Goal: Transaction & Acquisition: Obtain resource

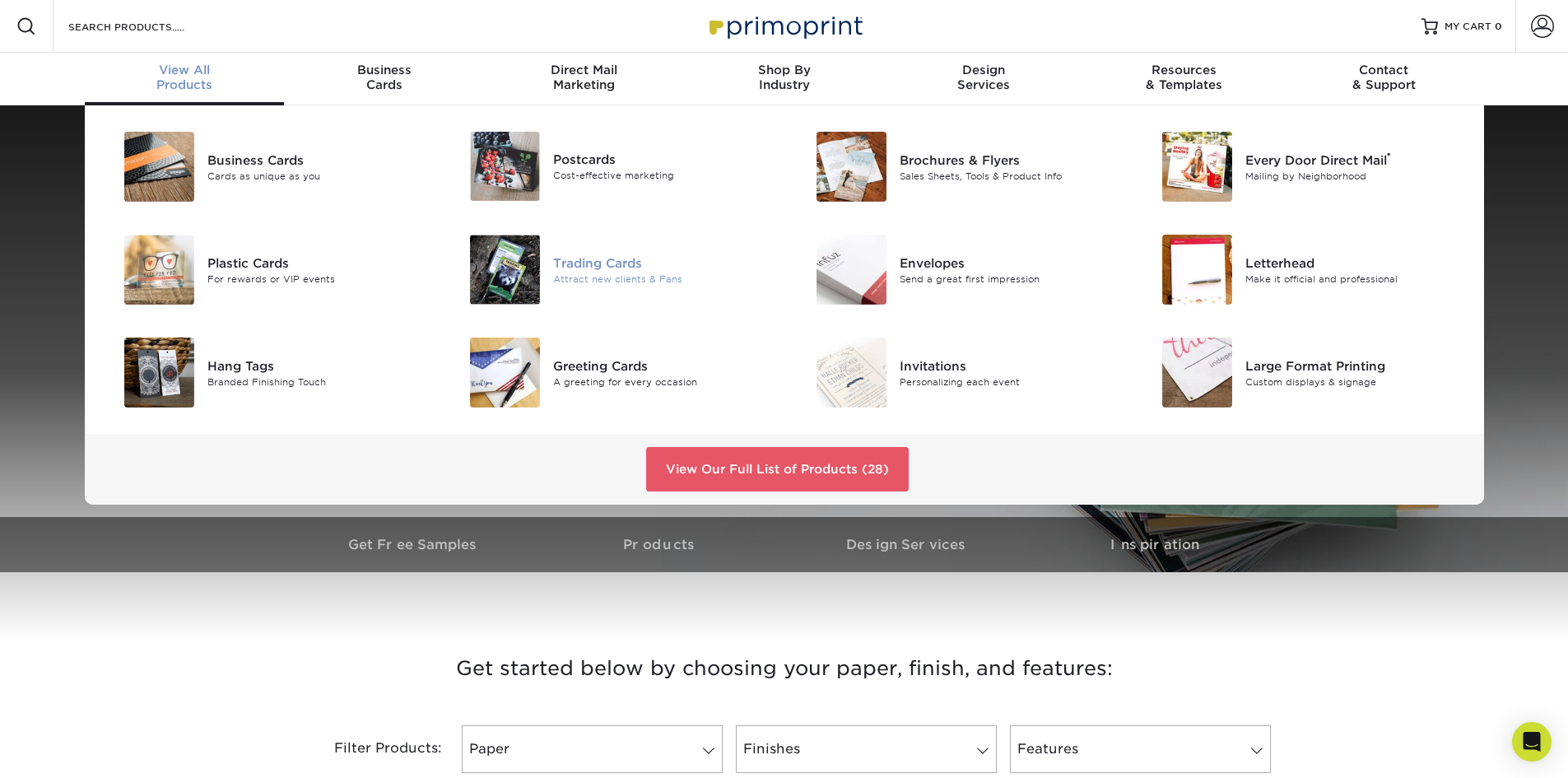
click at [519, 270] on img at bounding box center [505, 270] width 70 height 70
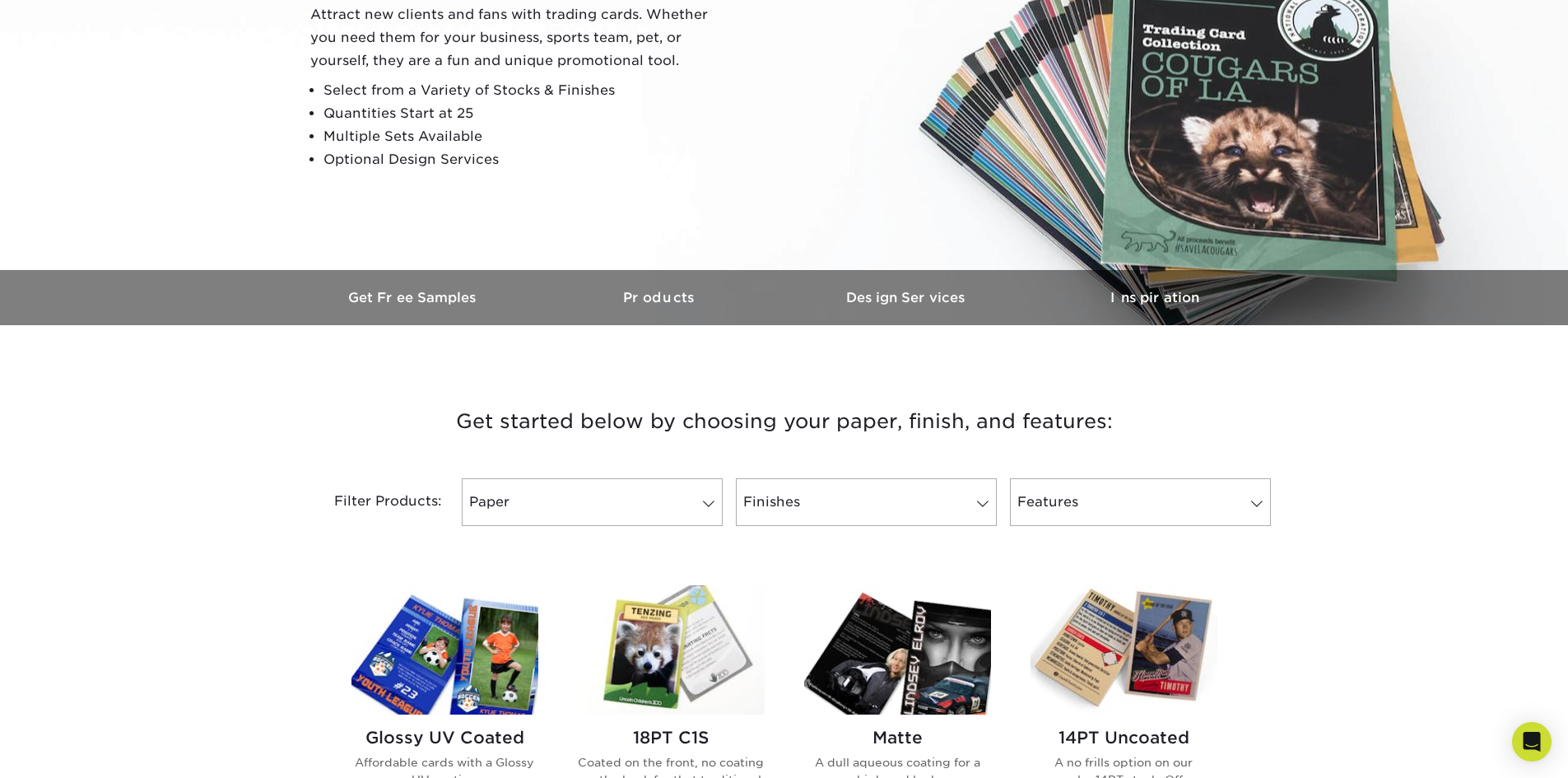
scroll to position [577, 0]
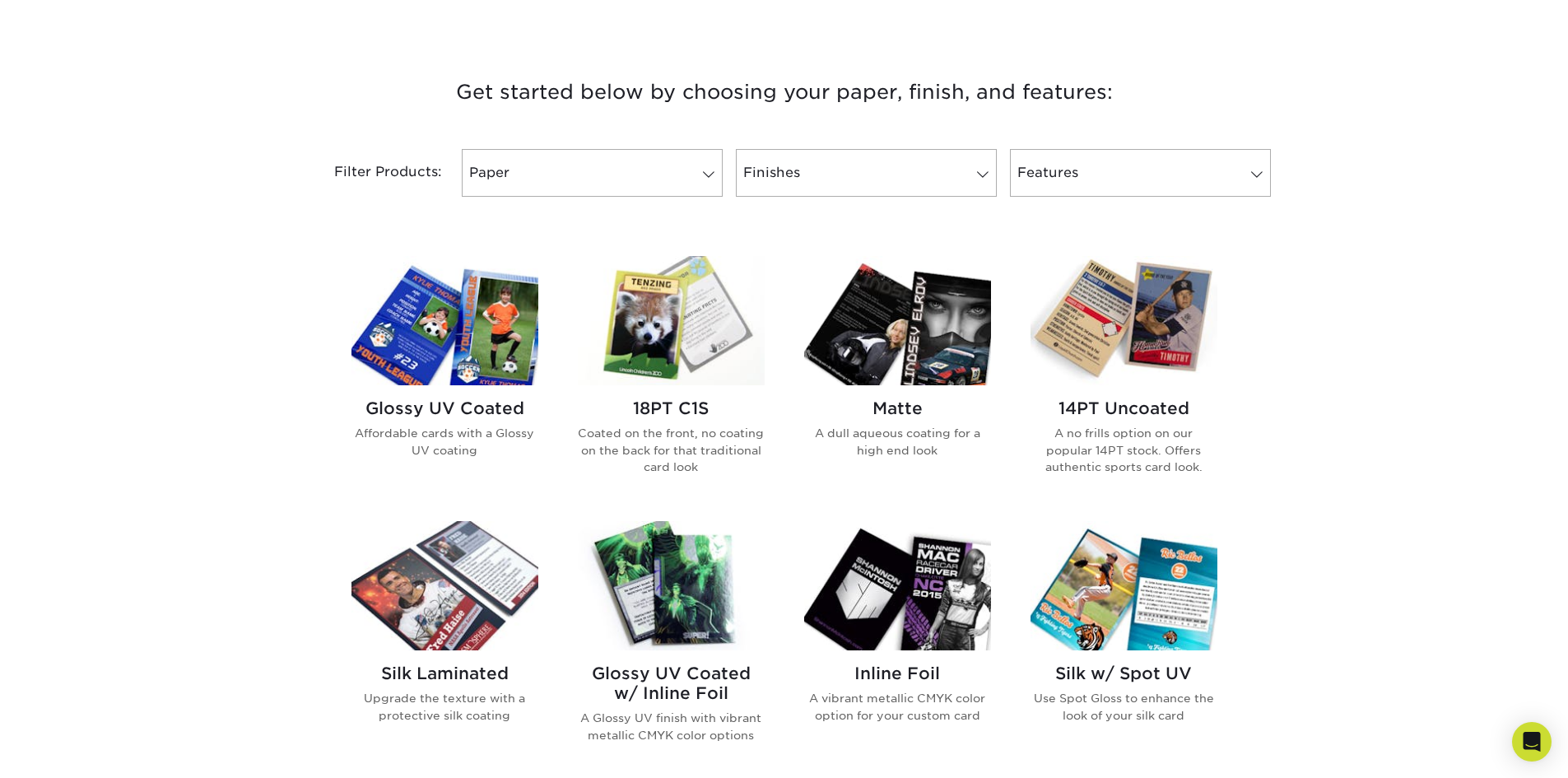
click at [1155, 321] on img at bounding box center [1124, 320] width 187 height 129
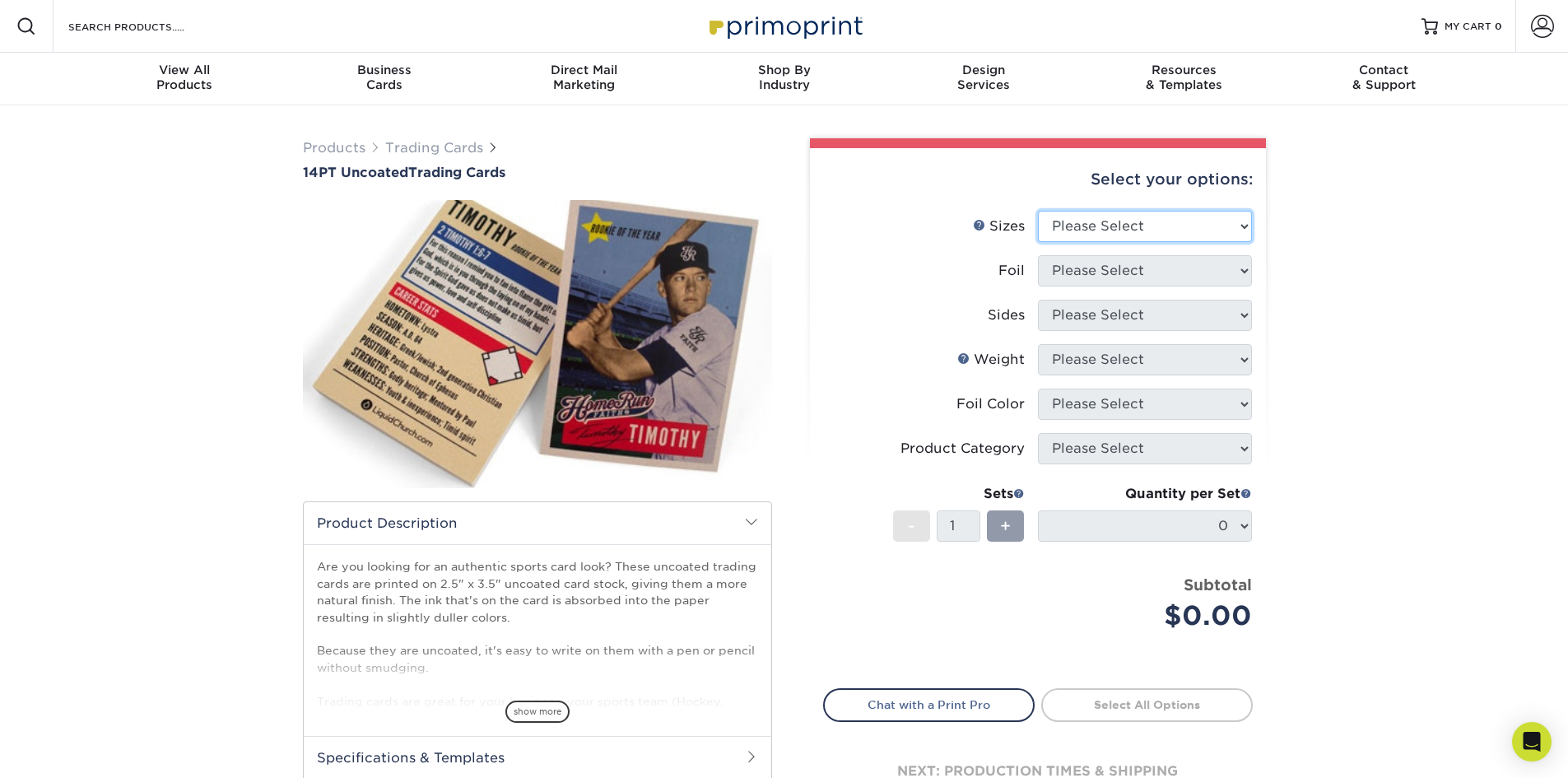
click at [1057, 220] on select "Please Select 2.5" x 3.5"" at bounding box center [1144, 226] width 214 height 31
select select "2.50x3.50"
click at [1038, 211] on select "Please Select 2.5" x 3.5"" at bounding box center [1144, 226] width 214 height 31
click at [1110, 268] on select "Please Select Yes No" at bounding box center [1144, 271] width 214 height 31
select select "0"
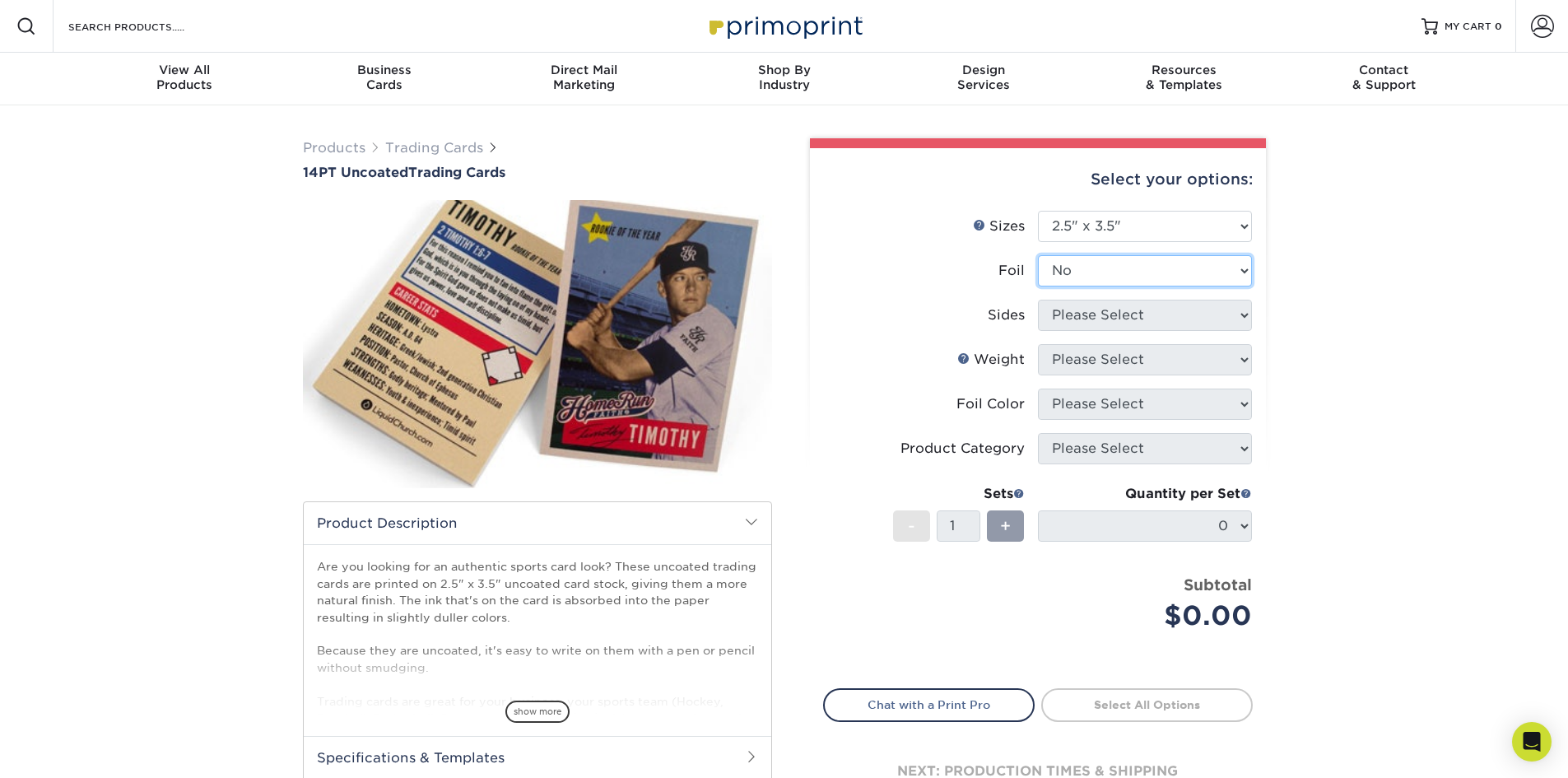
click at [1038, 256] on select "Please Select Yes No" at bounding box center [1144, 271] width 214 height 31
click at [1105, 313] on select "Please Select Print Both Sides Print Front Only" at bounding box center [1144, 314] width 214 height 31
select select "13abbda7-1d64-4f25-8bb2-c179b224825d"
click at [1038, 299] on select "Please Select Print Both Sides Print Front Only" at bounding box center [1144, 314] width 214 height 31
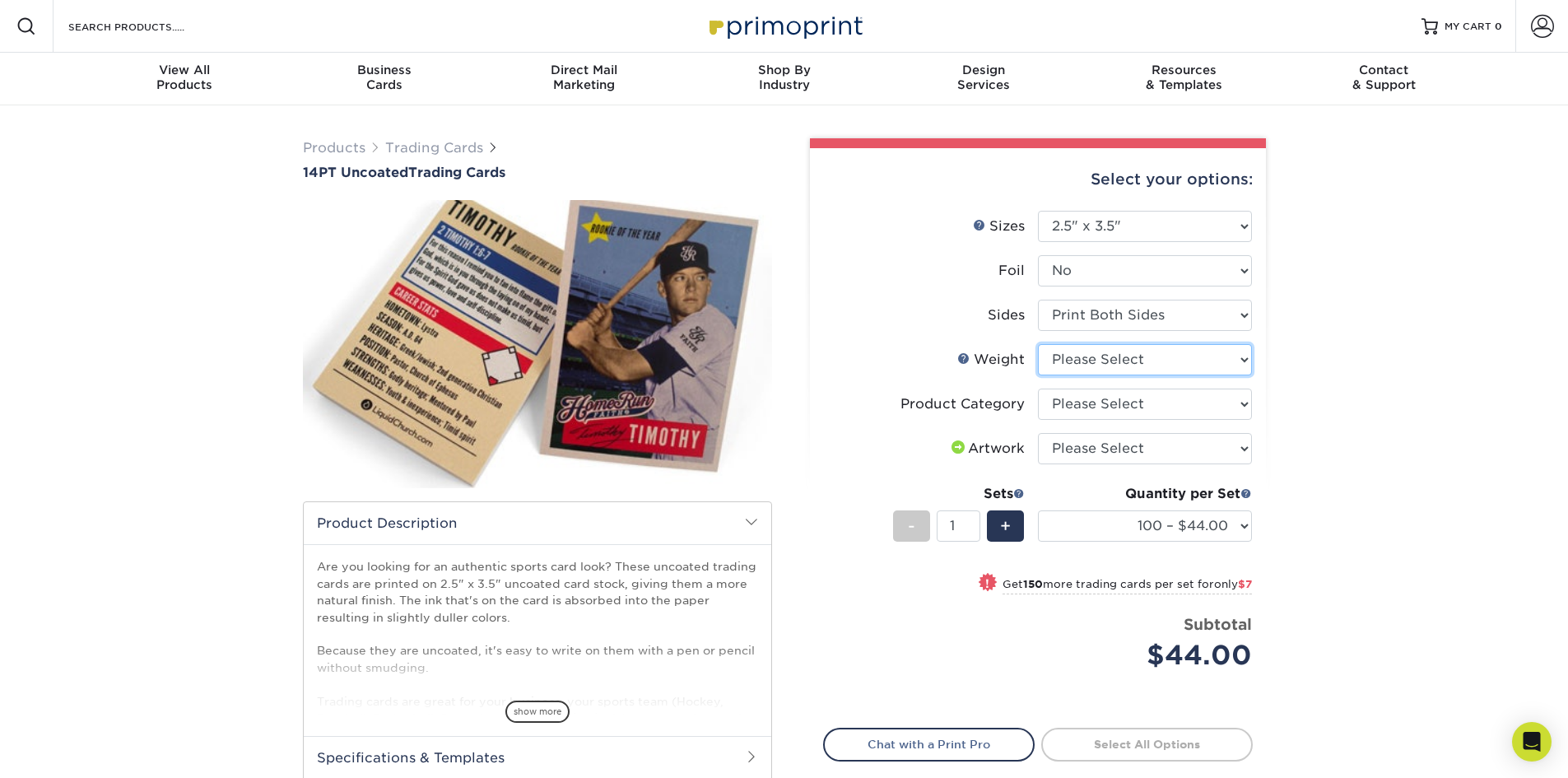
click at [1103, 354] on select "Please Select 14PT Uncoated" at bounding box center [1144, 359] width 214 height 31
select select "14PT Uncoated"
click at [1038, 344] on select "Please Select 14PT Uncoated" at bounding box center [1144, 359] width 214 height 31
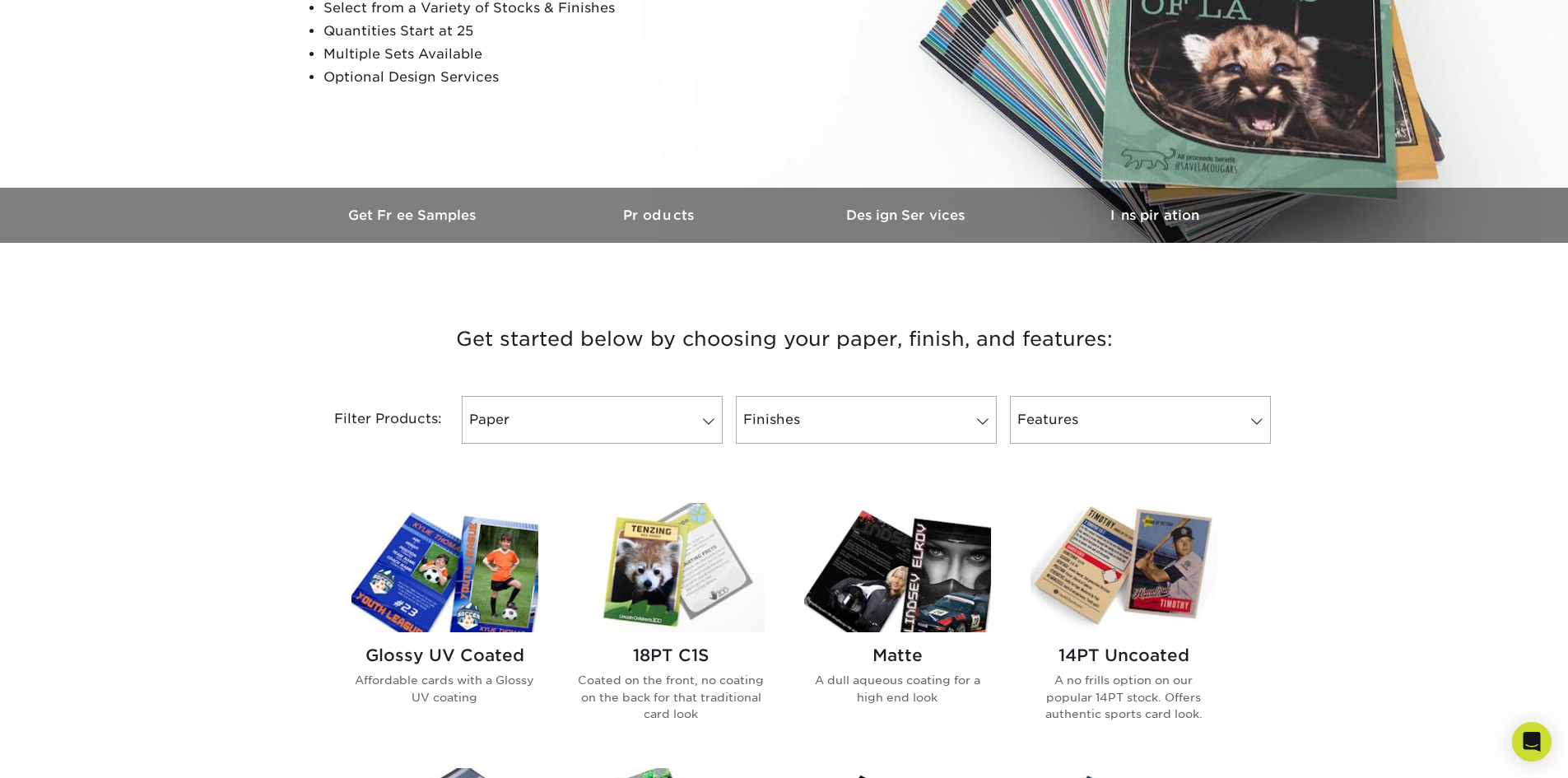
scroll to position [411, 0]
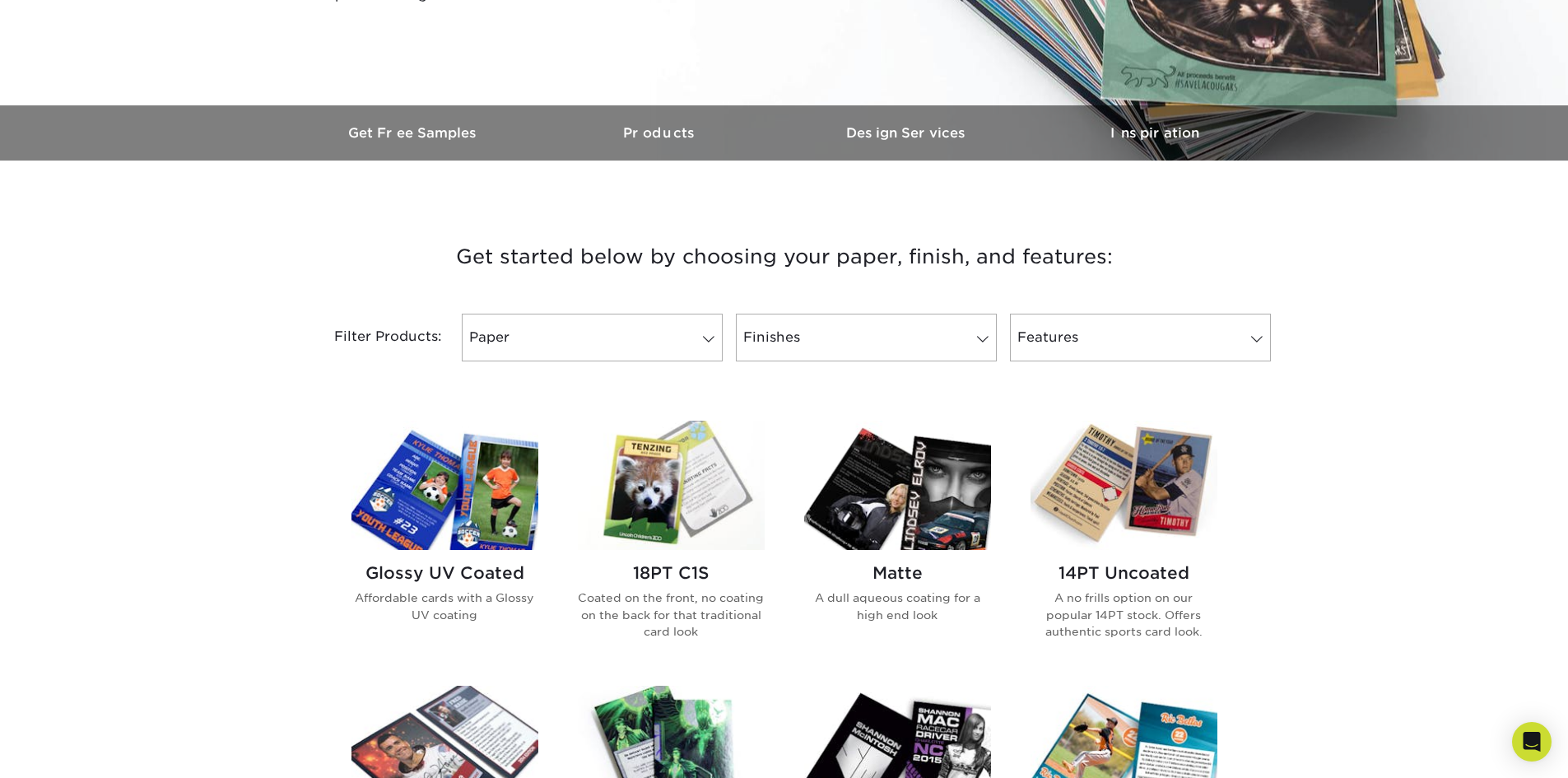
click at [873, 522] on img at bounding box center [897, 485] width 187 height 129
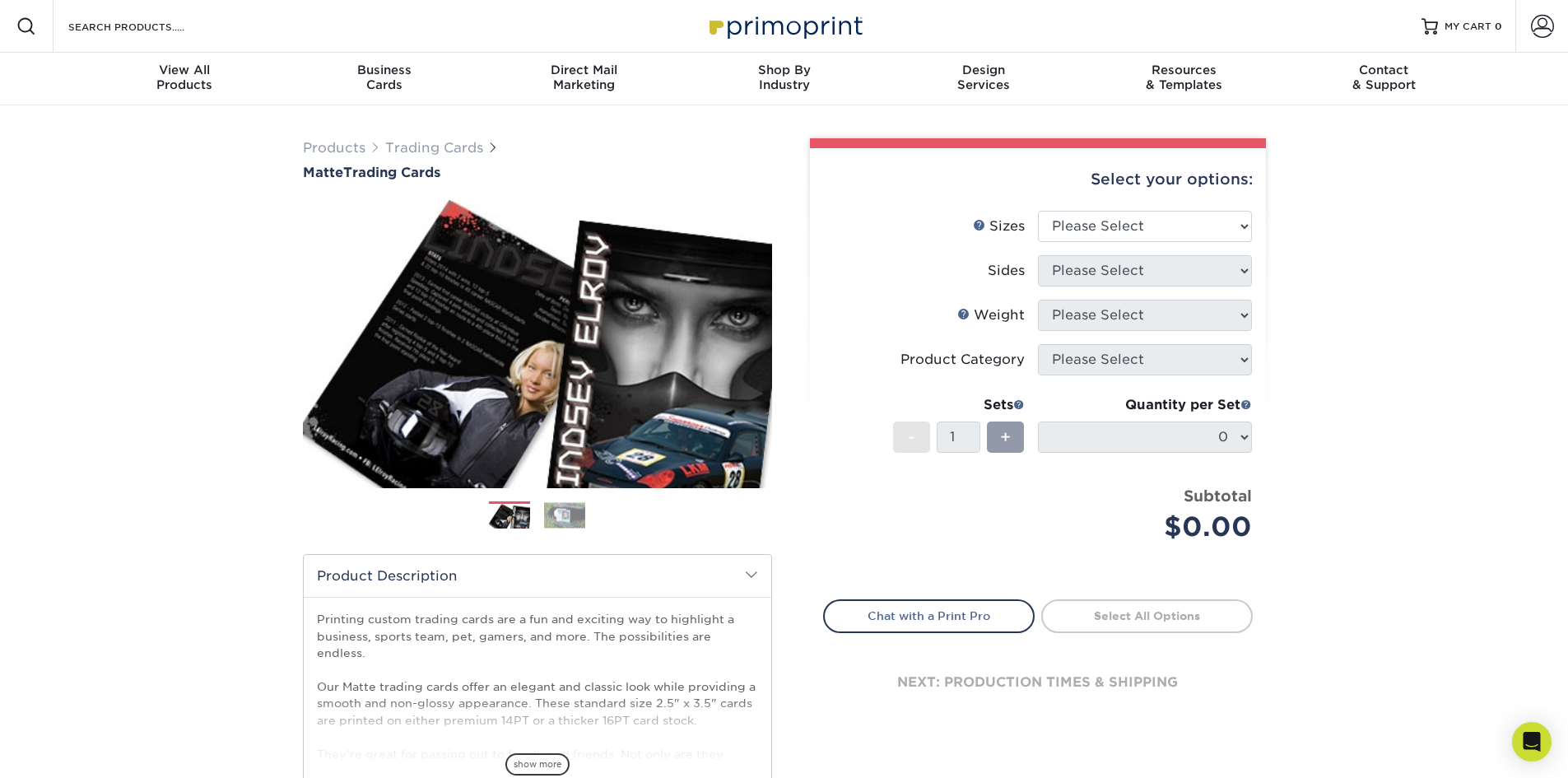
click at [512, 523] on img at bounding box center [509, 517] width 41 height 28
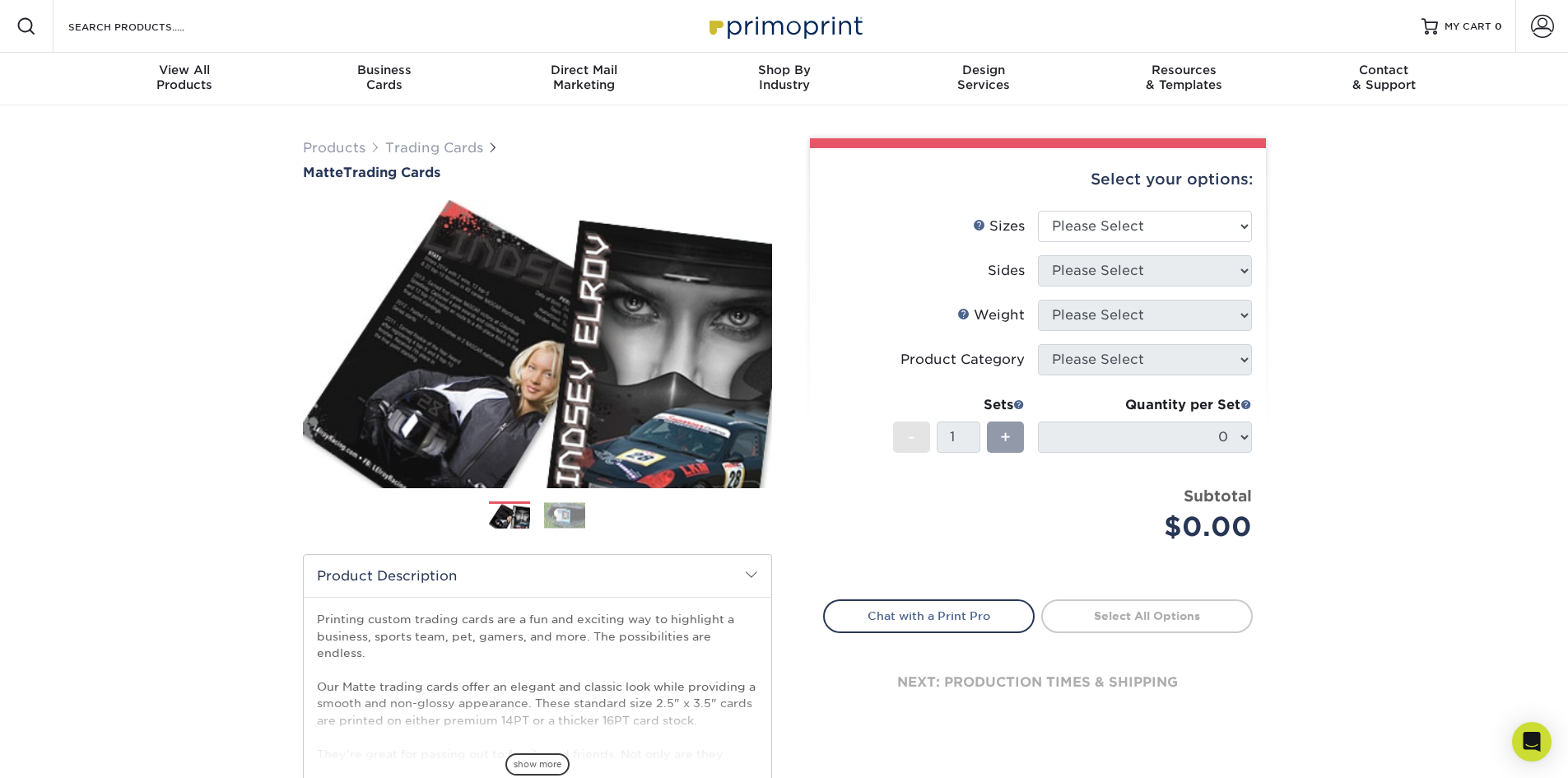
click at [553, 523] on img at bounding box center [564, 515] width 41 height 26
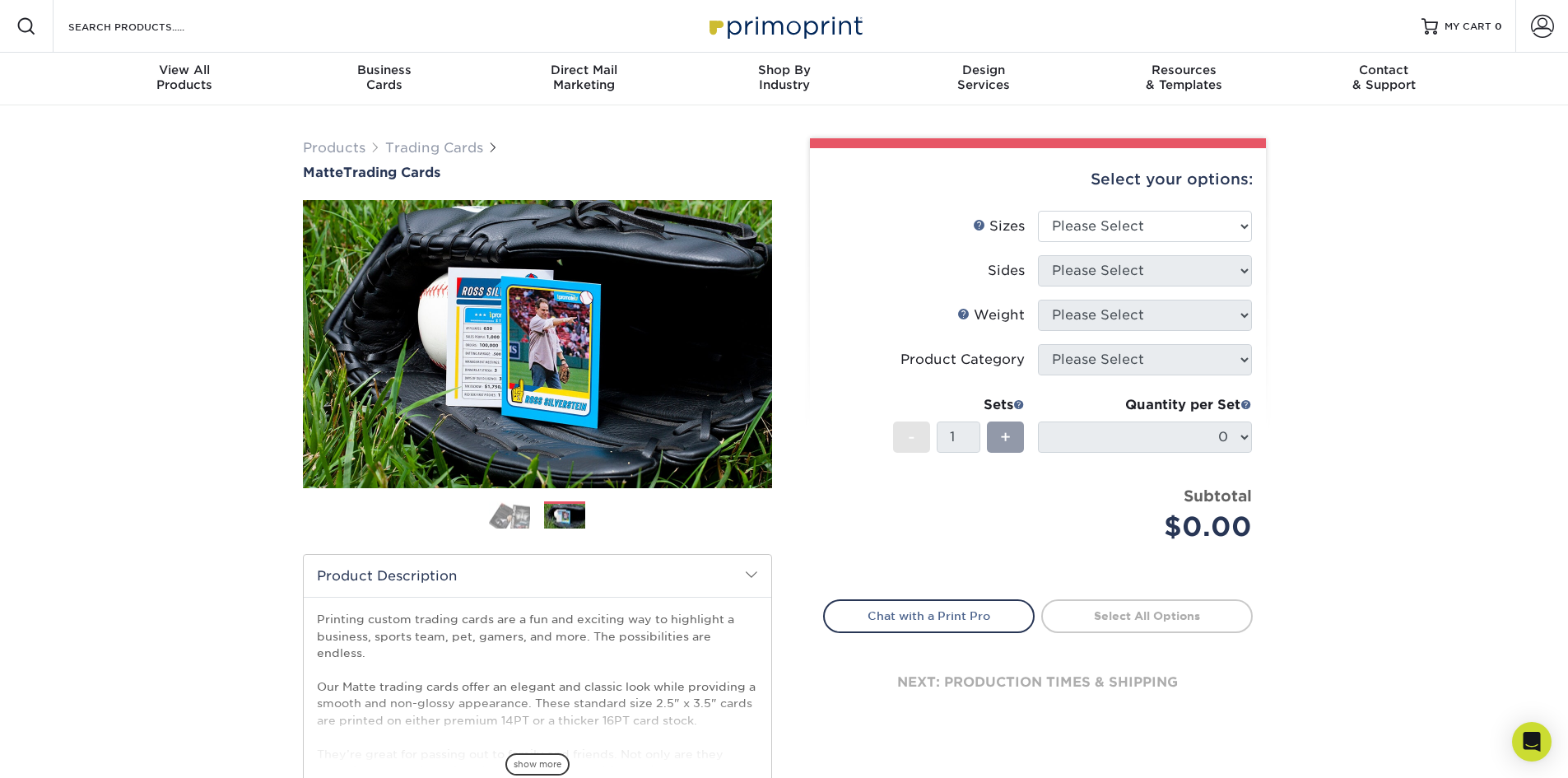
click at [508, 521] on img at bounding box center [509, 515] width 41 height 28
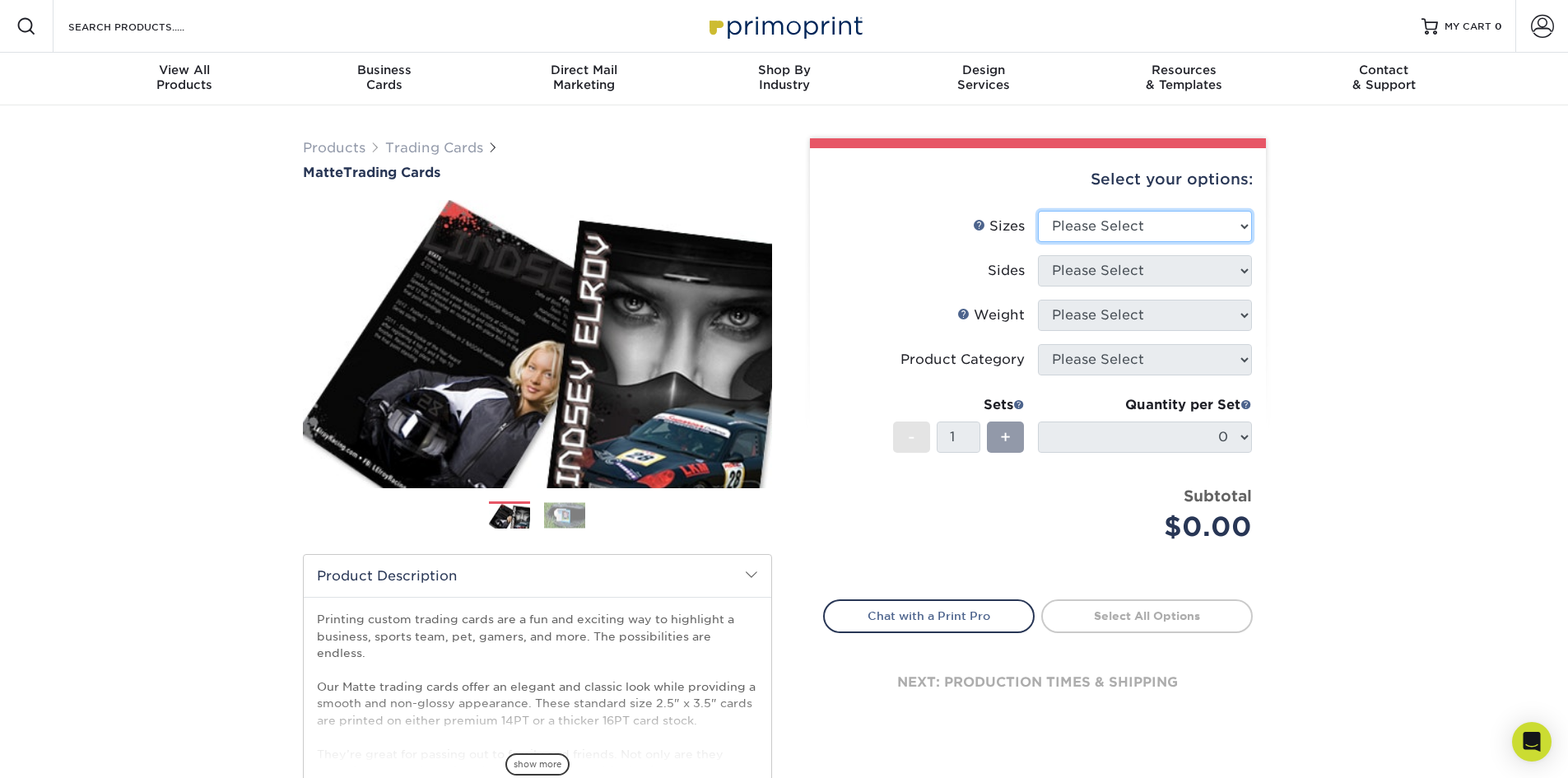
click at [1082, 229] on select "Please Select 2.5" x 3.5"" at bounding box center [1144, 226] width 214 height 31
select select "2.50x3.50"
click at [1038, 211] on select "Please Select 2.5" x 3.5"" at bounding box center [1144, 226] width 214 height 31
click at [1101, 268] on select "Please Select Print Both Sides Print Front Only" at bounding box center [1144, 271] width 214 height 31
select select "13abbda7-1d64-4f25-8bb2-c179b224825d"
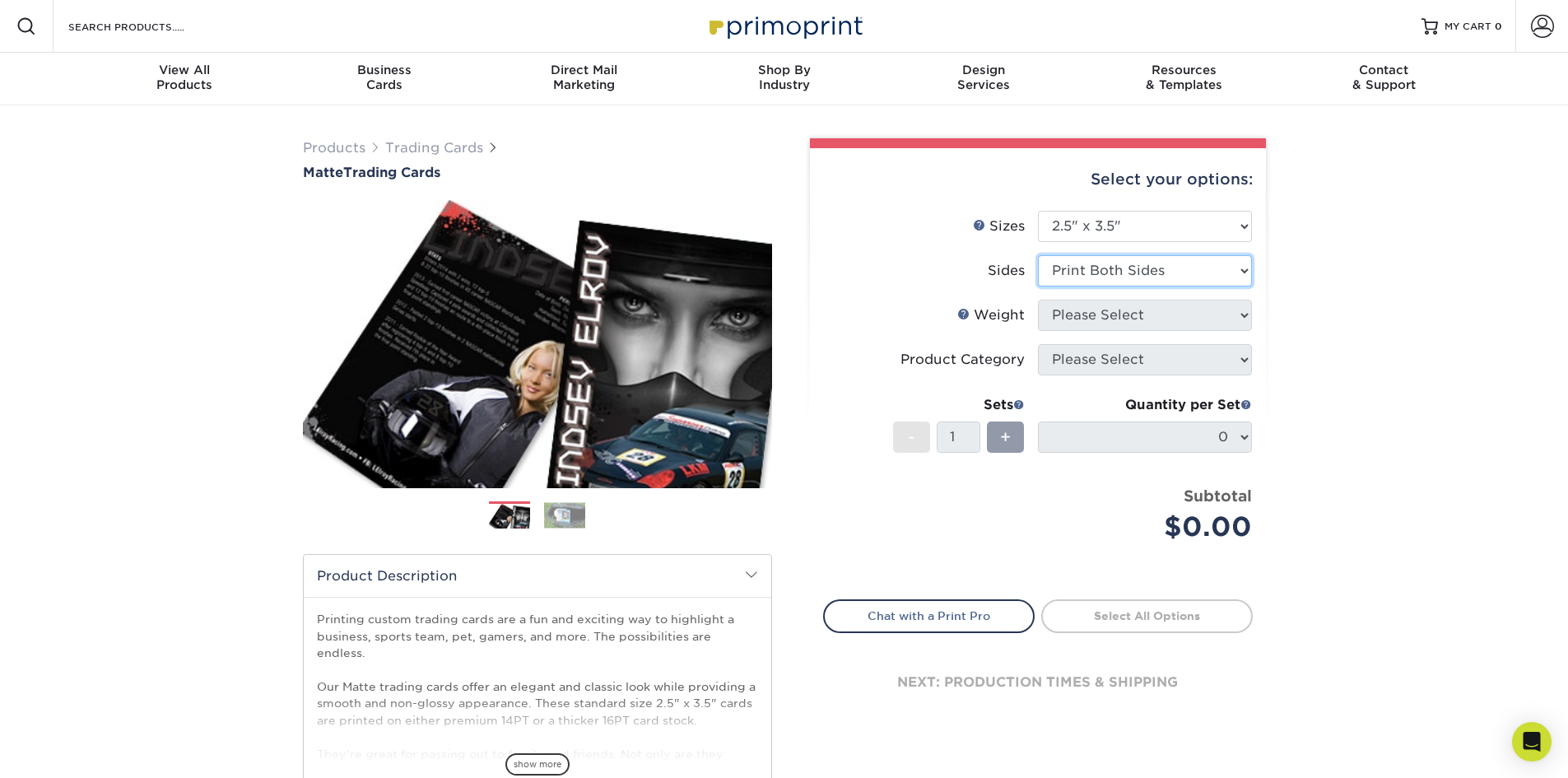
click at [1038, 256] on select "Please Select Print Both Sides Print Front Only" at bounding box center [1144, 271] width 214 height 31
click at [1100, 305] on select "Please Select 16PT 14PT" at bounding box center [1144, 314] width 214 height 31
select select "14PT"
click at [1038, 299] on select "Please Select 16PT 14PT" at bounding box center [1144, 314] width 214 height 31
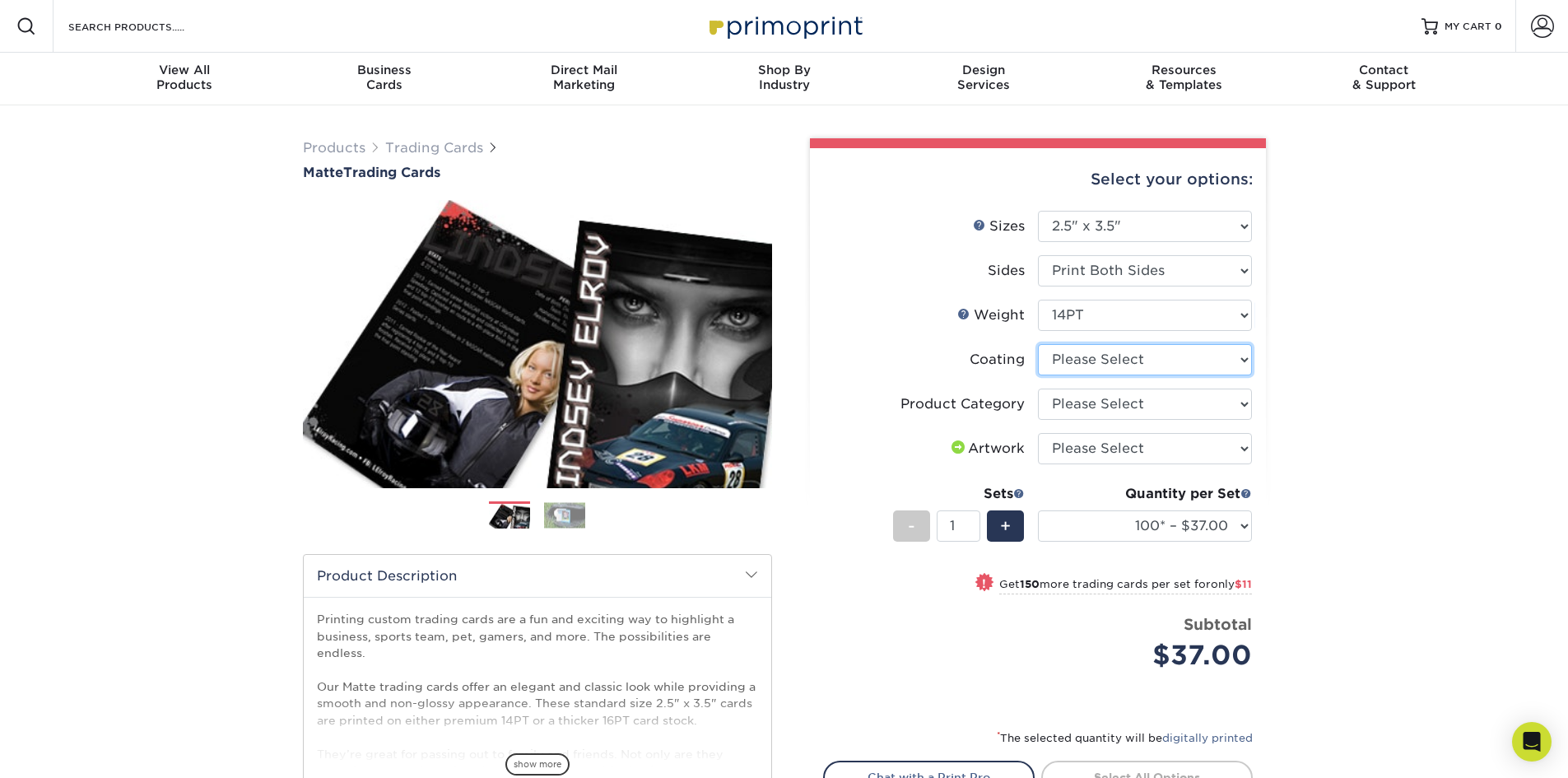
click at [1107, 371] on select at bounding box center [1144, 359] width 214 height 31
select select "121bb7b5-3b4d-429f-bd8d-bbf80e953313"
click at [1038, 344] on select at bounding box center [1144, 359] width 214 height 31
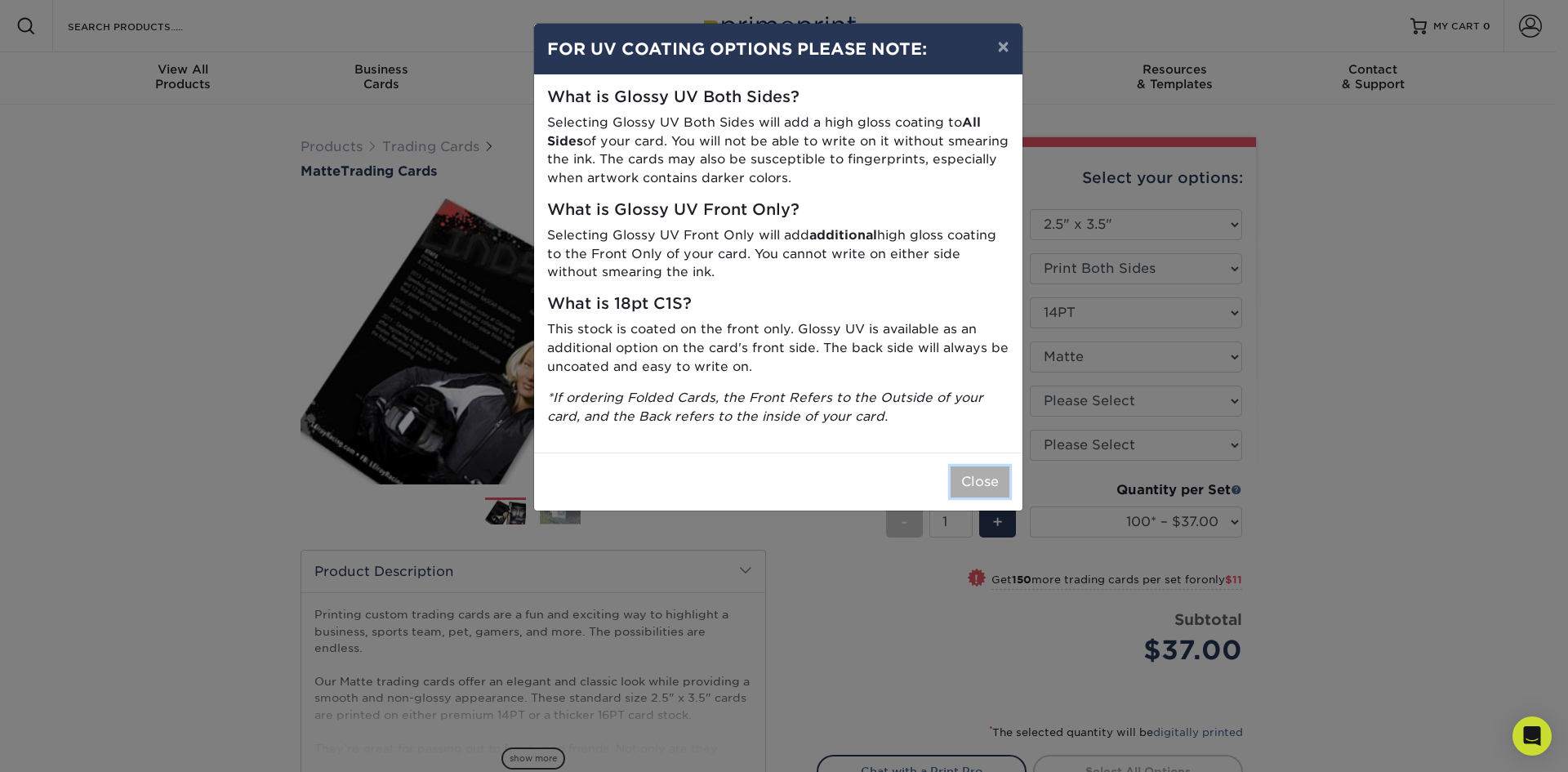
click at [977, 482] on button "Close" at bounding box center [980, 482] width 58 height 31
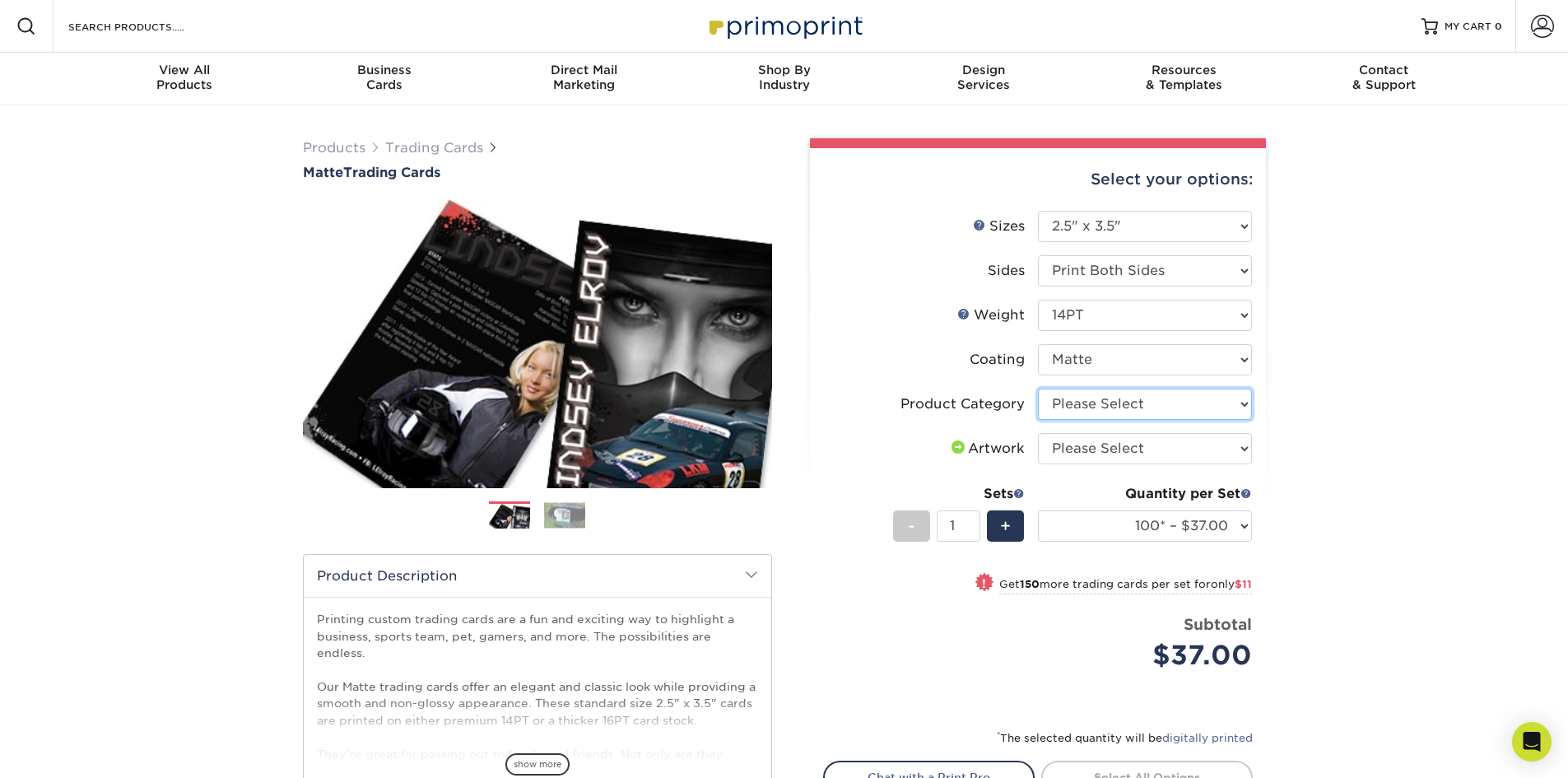
click at [1095, 400] on select "Please Select Trading Cards" at bounding box center [1144, 404] width 214 height 31
select select "c2f9bce9-36c2-409d-b101-c29d9d031e18"
click at [1038, 389] on select "Please Select Trading Cards" at bounding box center [1144, 404] width 214 height 31
click at [1085, 450] on select "Please Select I will upload files I need a design - $100" at bounding box center [1144, 448] width 214 height 31
select select "upload"
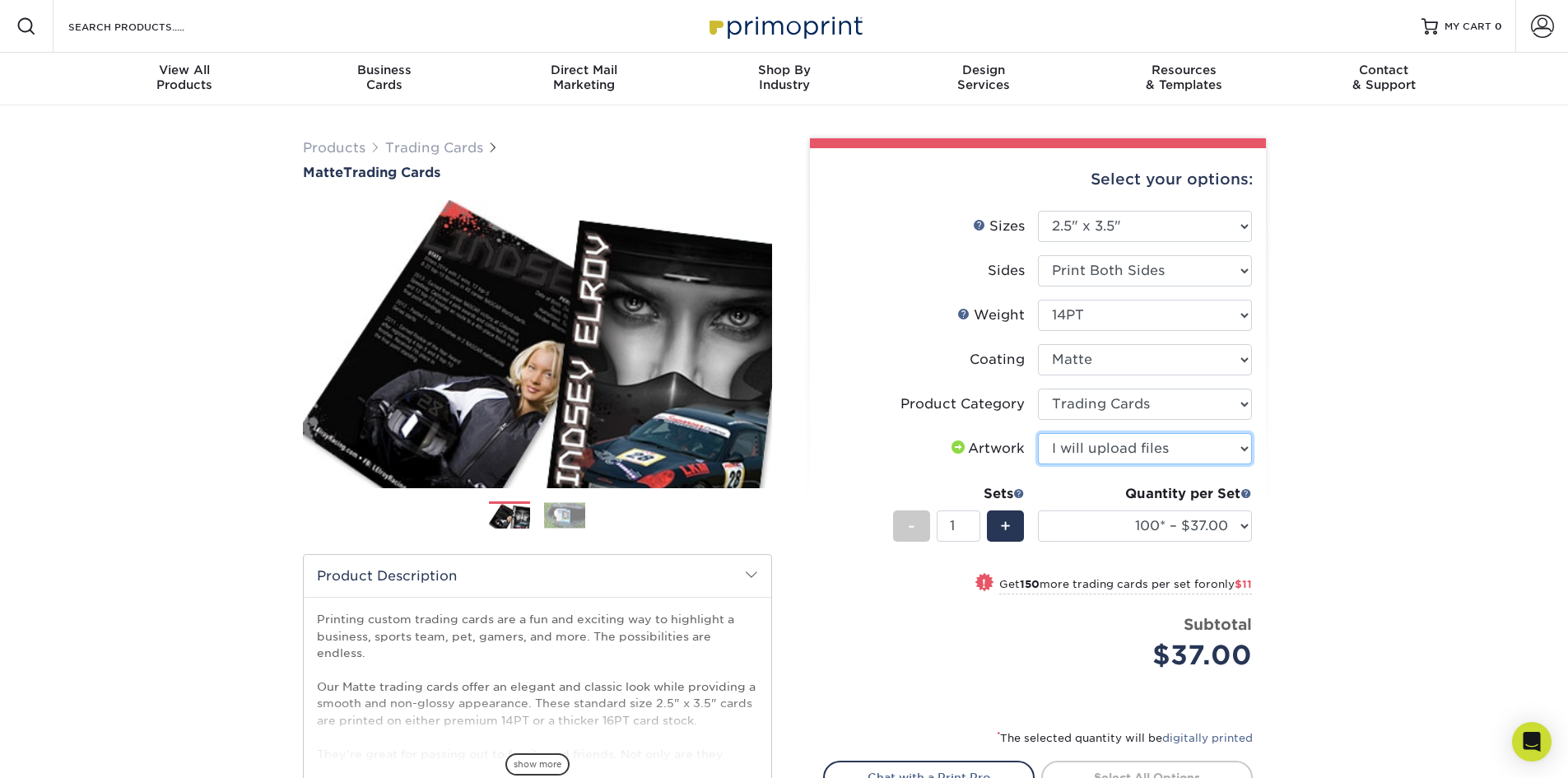
click at [1038, 433] on select "Please Select I will upload files I need a design - $100" at bounding box center [1144, 448] width 214 height 31
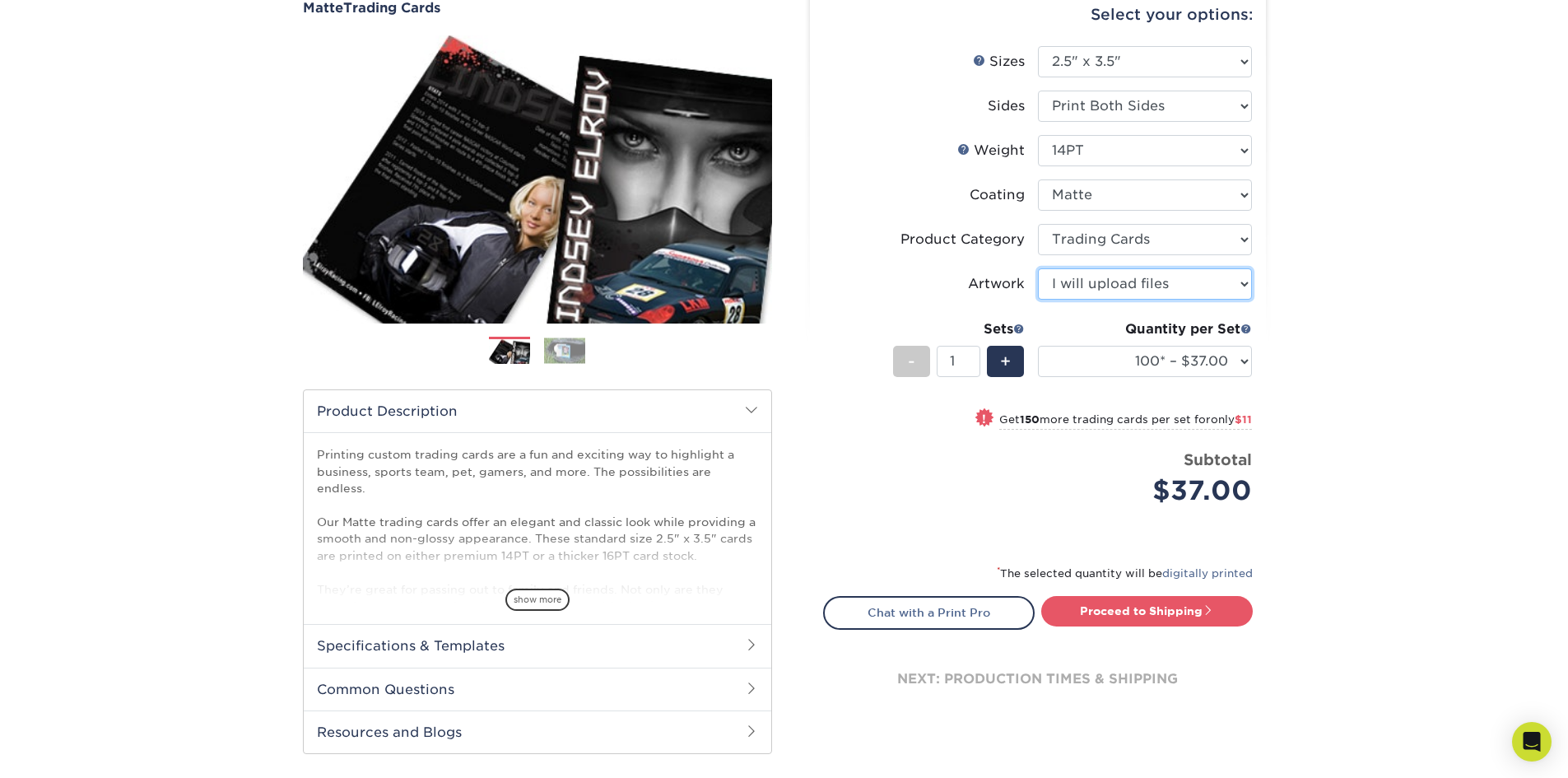
scroll to position [247, 0]
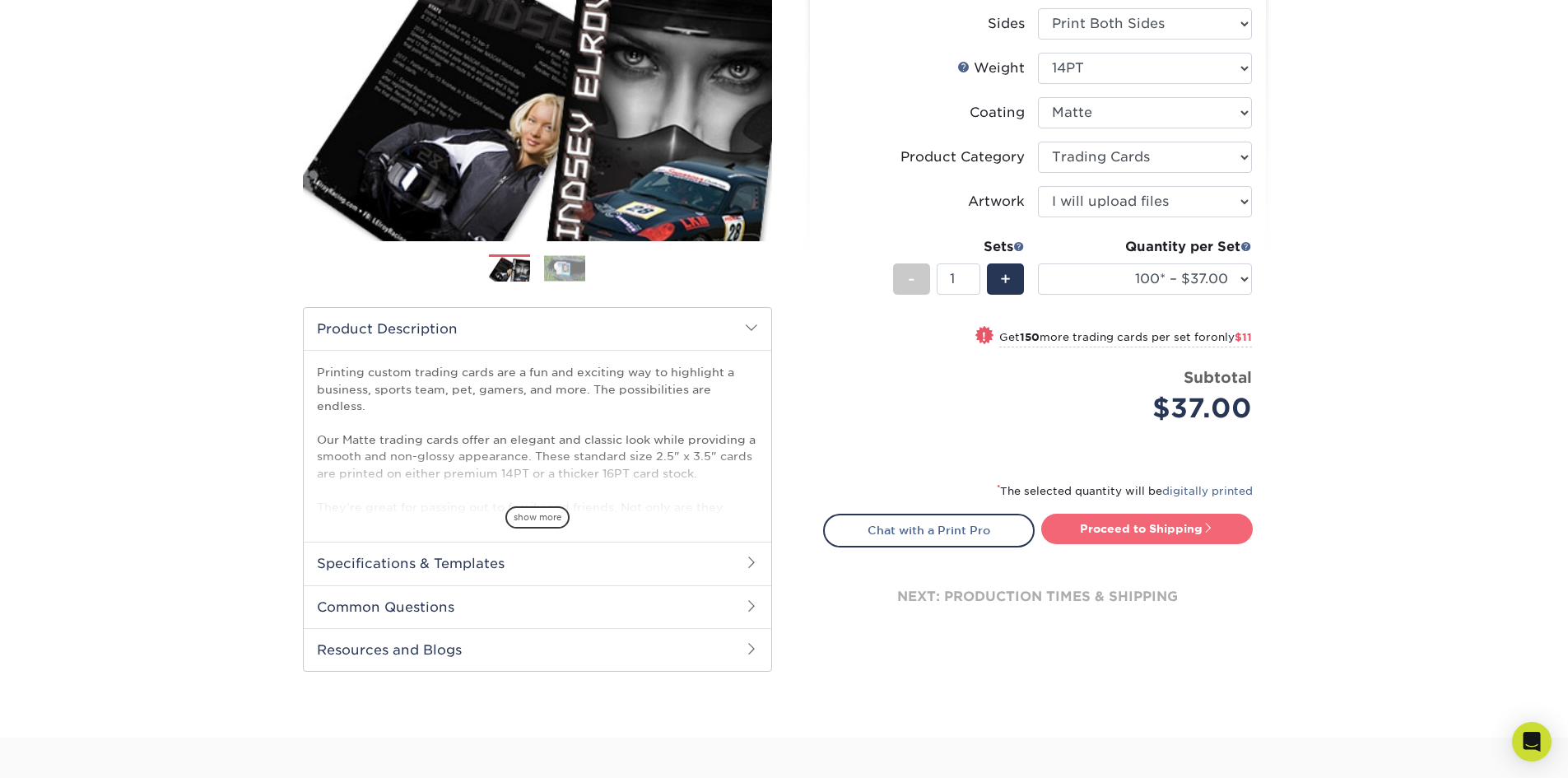
click at [1138, 528] on link "Proceed to Shipping" at bounding box center [1146, 528] width 212 height 29
type input "Set 1"
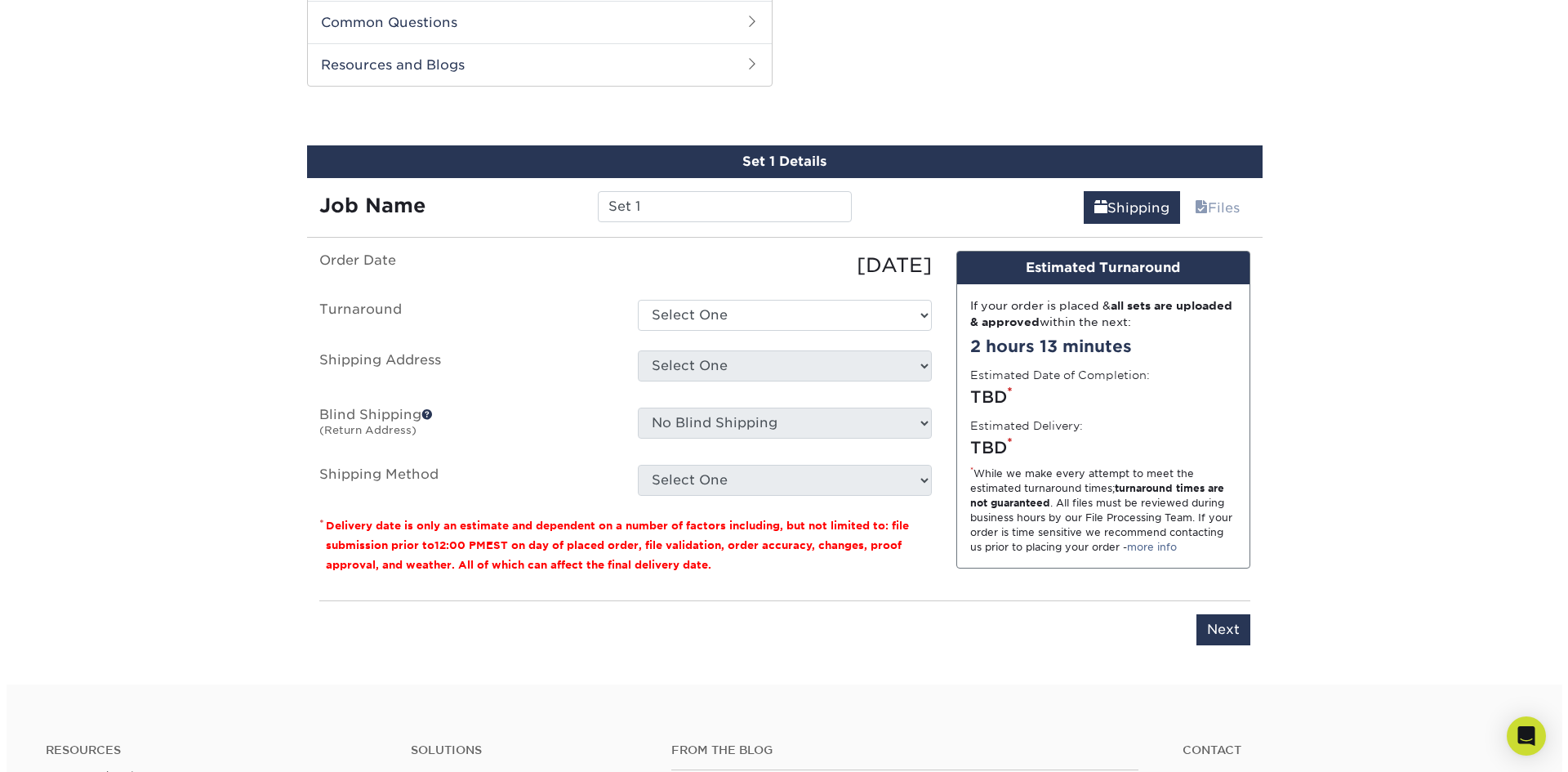
scroll to position [831, 0]
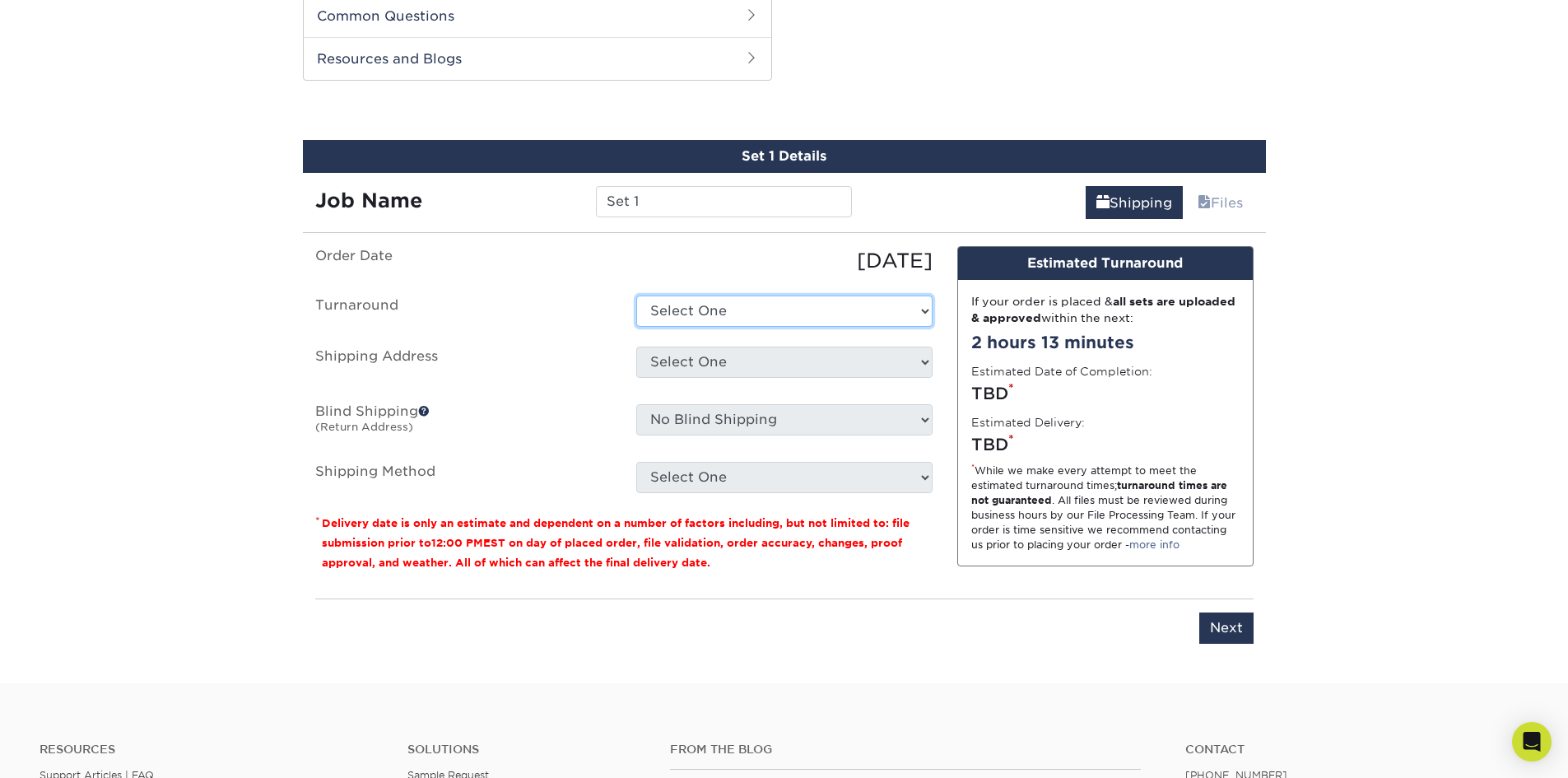
click at [760, 305] on select "Select One 2-4 Business Days 2 Day Next Business Day" at bounding box center [784, 311] width 296 height 31
select select "bbd43f31-5097-414e-9509-0778288d10ad"
click at [636, 295] on select "Select One 2-4 Business Days 2 Day Next Business Day" at bounding box center [784, 311] width 296 height 31
click at [730, 367] on select "Select One + Add New Address - Login" at bounding box center [784, 362] width 296 height 31
select select "newaddress"
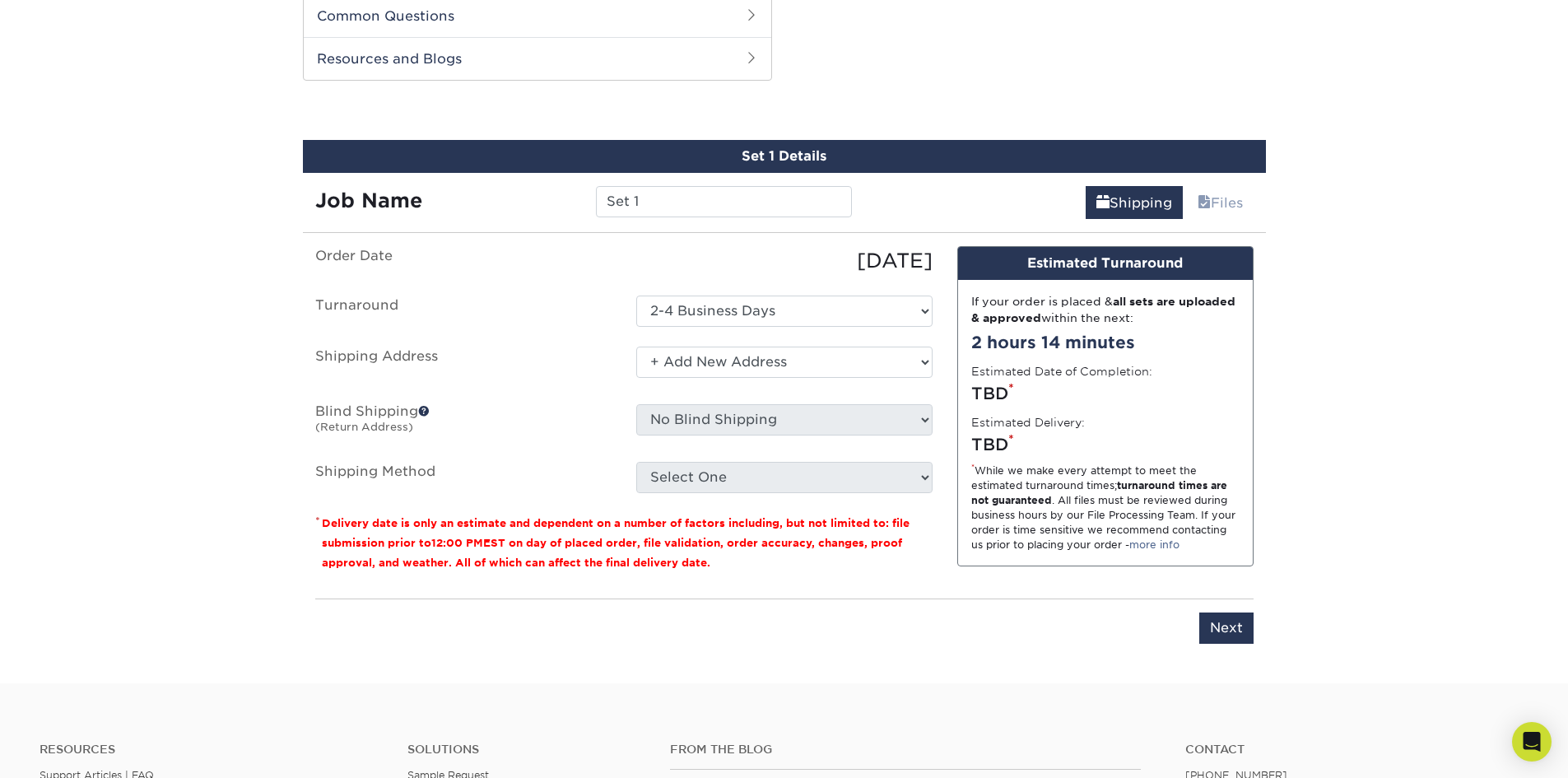
click at [636, 347] on select "Select One + Add New Address - Login" at bounding box center [784, 362] width 296 height 31
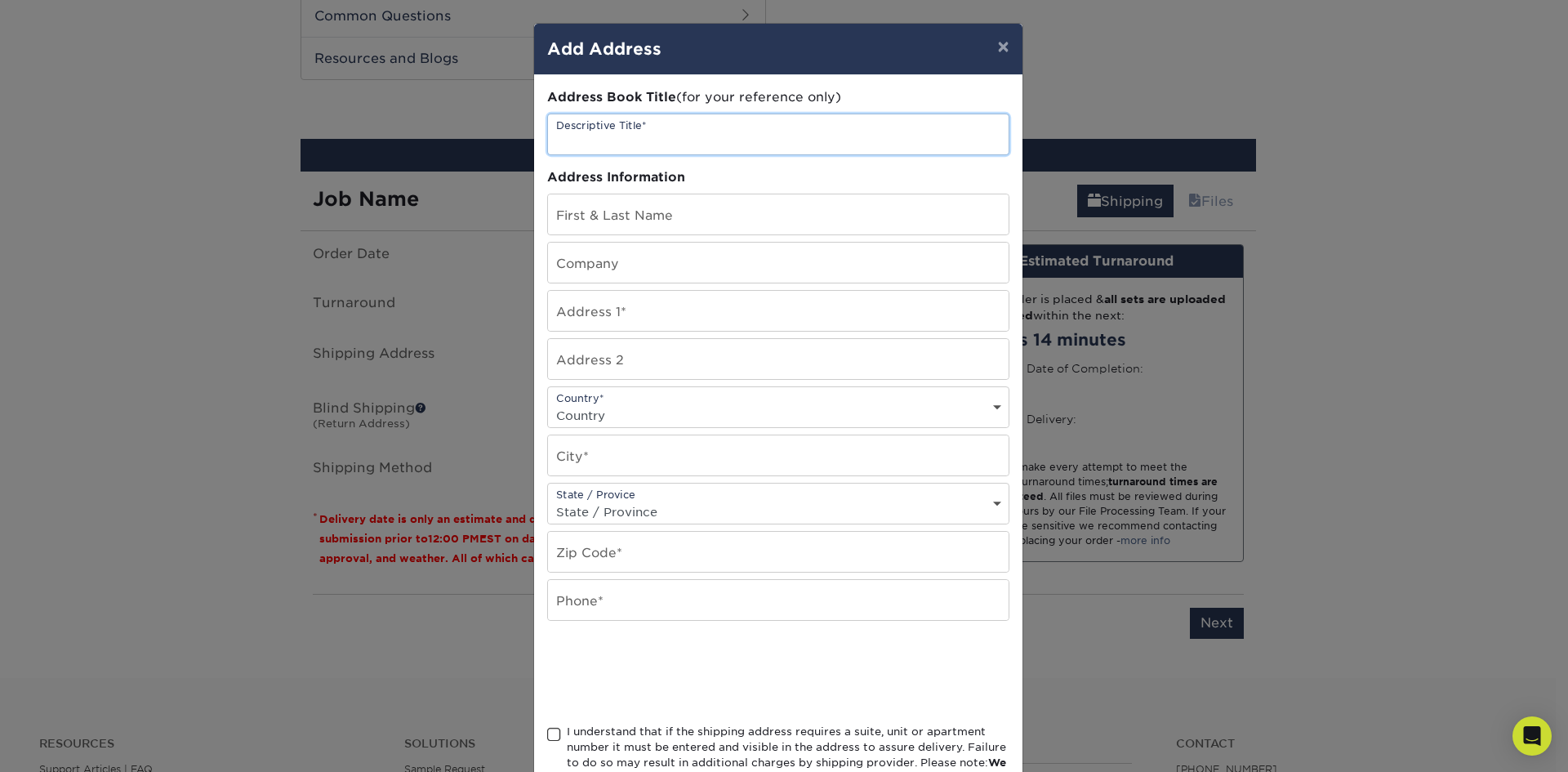
click at [678, 134] on input "text" at bounding box center [777, 134] width 461 height 40
type input "Home"
type input "Kayla Diaz"
type input "229 Guinevere Ln"
type input "Apt 103"
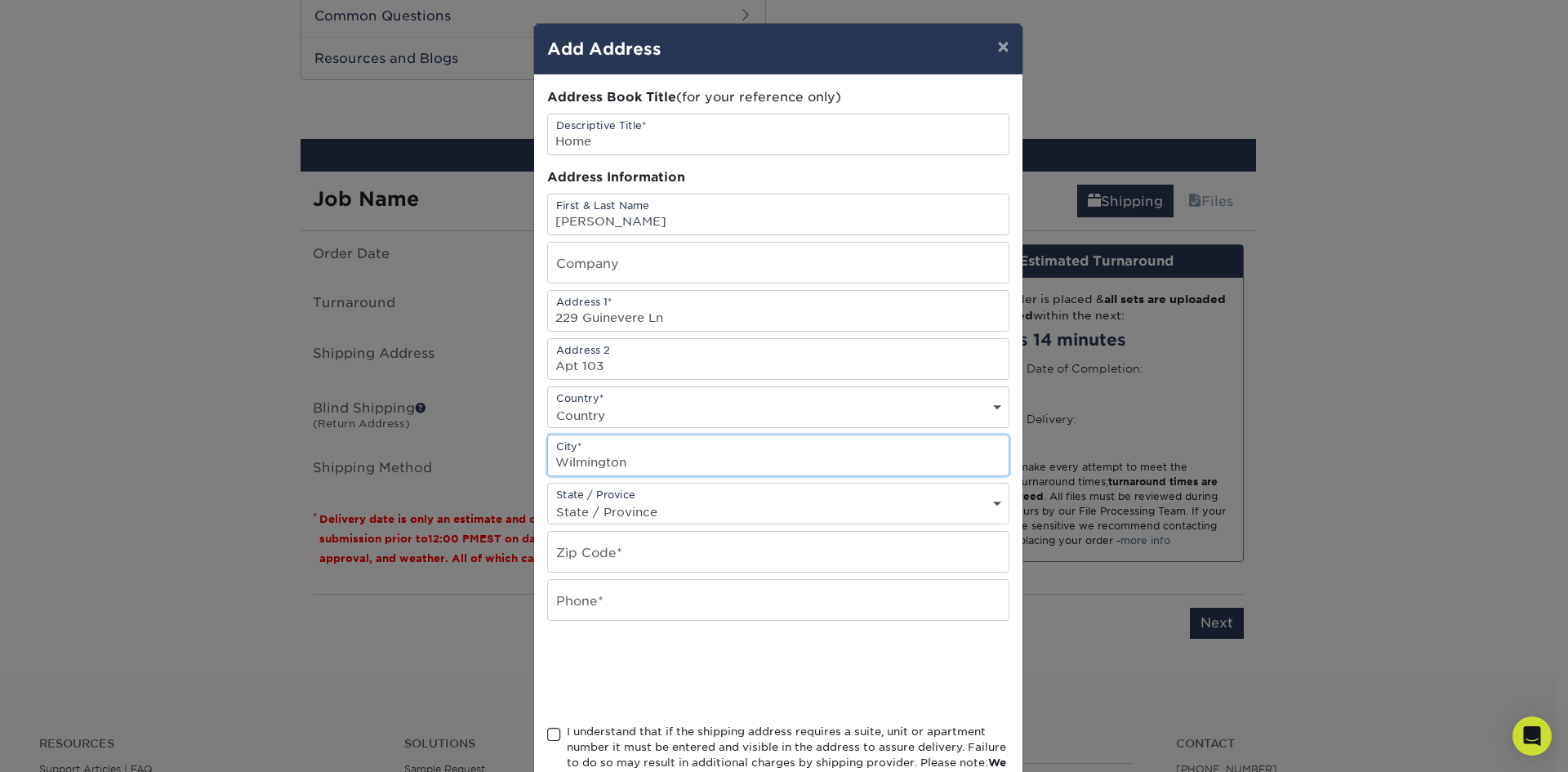
type input "Wilmington"
click at [612, 496] on div "State / Provice State / Province Alabama Alaska Arizona Arkansas California Col…" at bounding box center [778, 503] width 462 height 41
click at [984, 506] on select "State / Province Alabama Alaska Arizona Arkansas California Colorado Connecticu…" at bounding box center [777, 511] width 461 height 24
select select "NC"
click at [547, 500] on select "State / Province Alabama Alaska Arizona Arkansas California Colorado Connecticu…" at bounding box center [777, 511] width 461 height 24
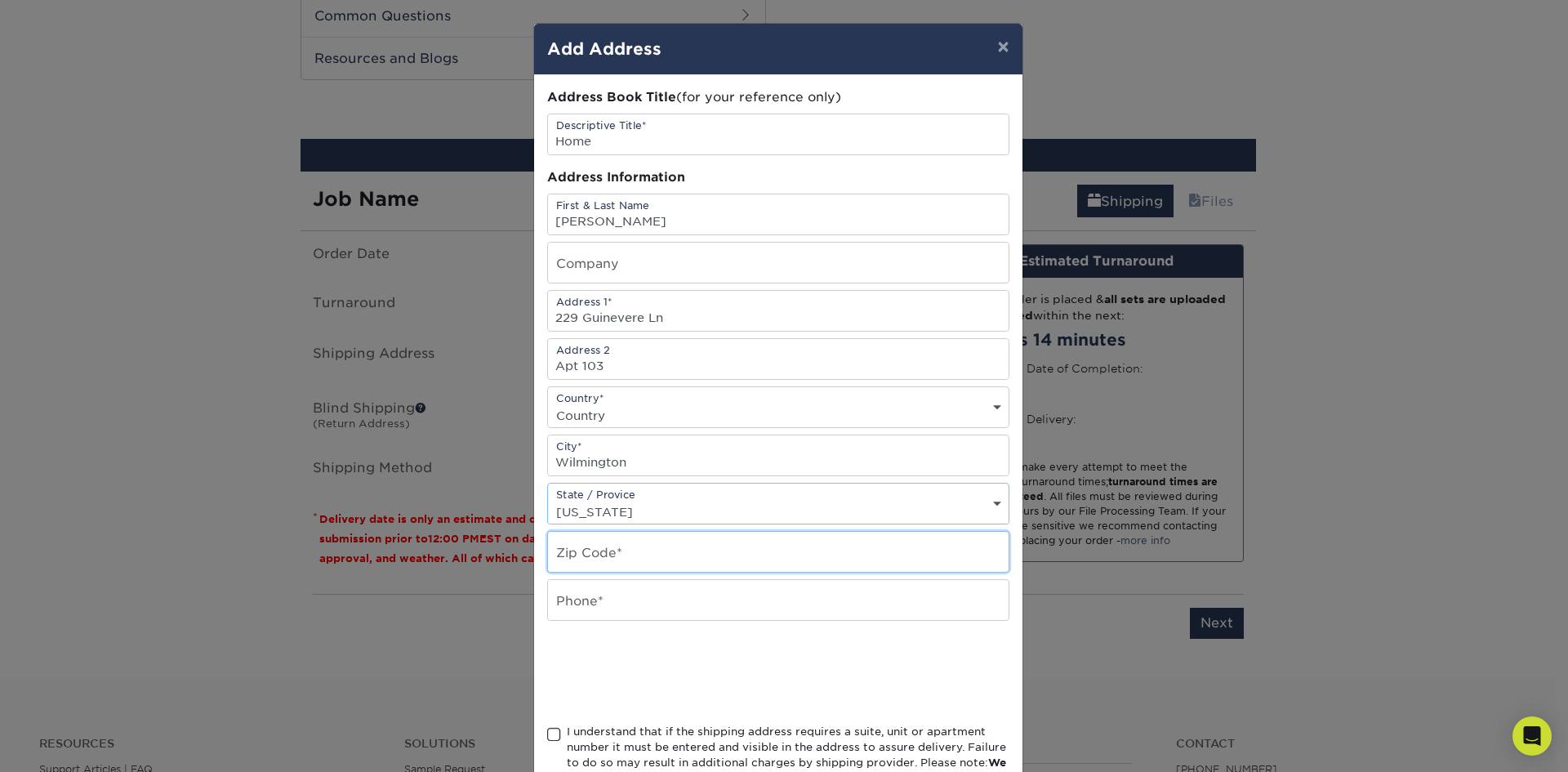
click at [613, 548] on input "text" at bounding box center [777, 551] width 461 height 40
type input "28403"
click at [616, 584] on input "text" at bounding box center [777, 600] width 461 height 40
type input "9104712538"
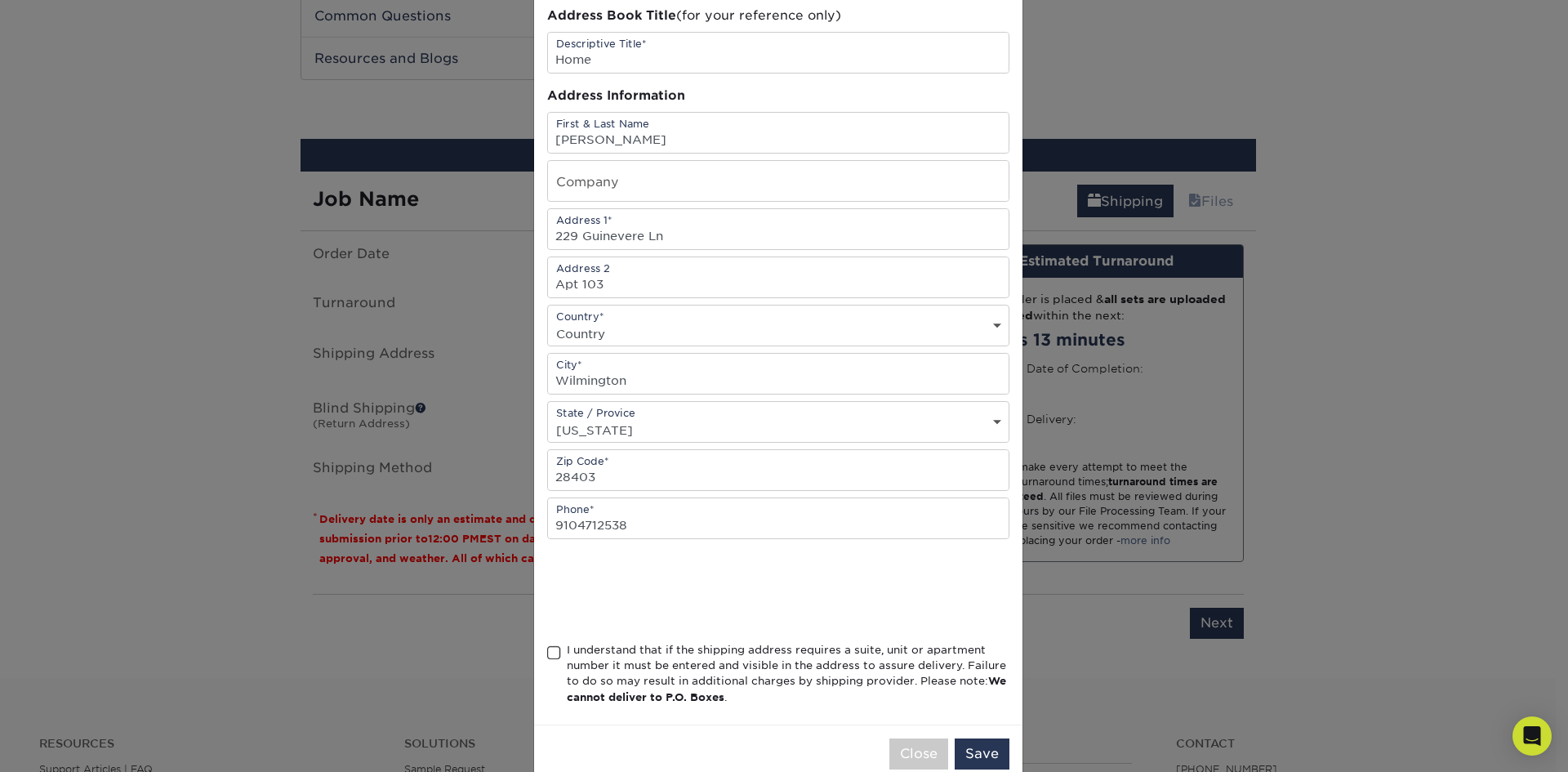
click at [557, 659] on div "I understand that if the shipping address requires a suite, unit or apartment n…" at bounding box center [778, 677] width 462 height 71
click at [547, 652] on span at bounding box center [554, 653] width 14 height 15
click at [0, 0] on input "I understand that if the shipping address requires a suite, unit or apartment n…" at bounding box center [0, 0] width 0 height 0
click at [975, 745] on button "Save" at bounding box center [982, 753] width 55 height 31
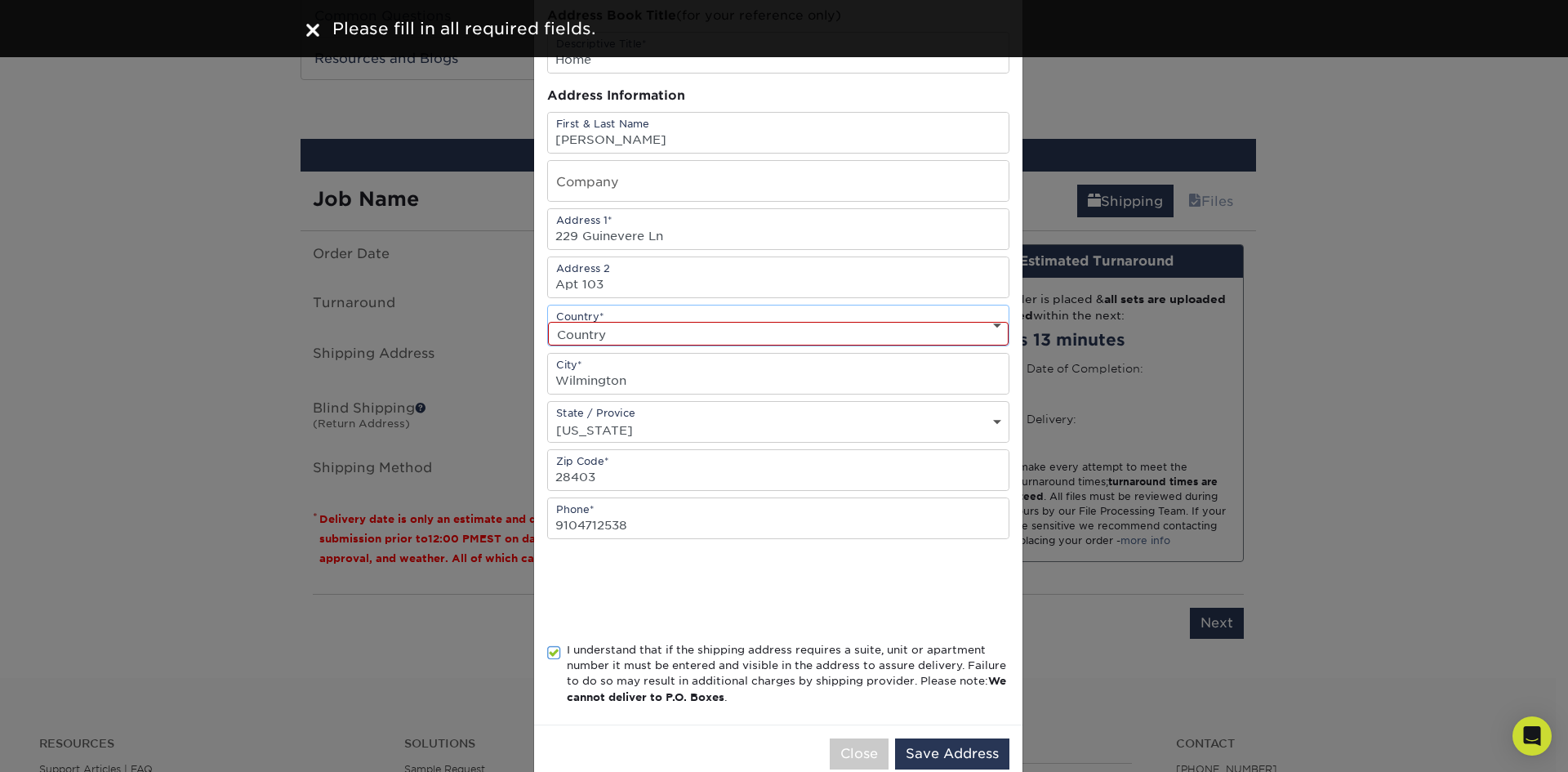
click at [614, 334] on select "Country United States Canada ----------------------------- Afghanistan Albania …" at bounding box center [777, 333] width 461 height 24
select select "US"
click at [547, 321] on select "Country United States Canada ----------------------------- Afghanistan Albania …" at bounding box center [777, 333] width 461 height 24
click at [956, 760] on button "Save Address" at bounding box center [952, 753] width 114 height 31
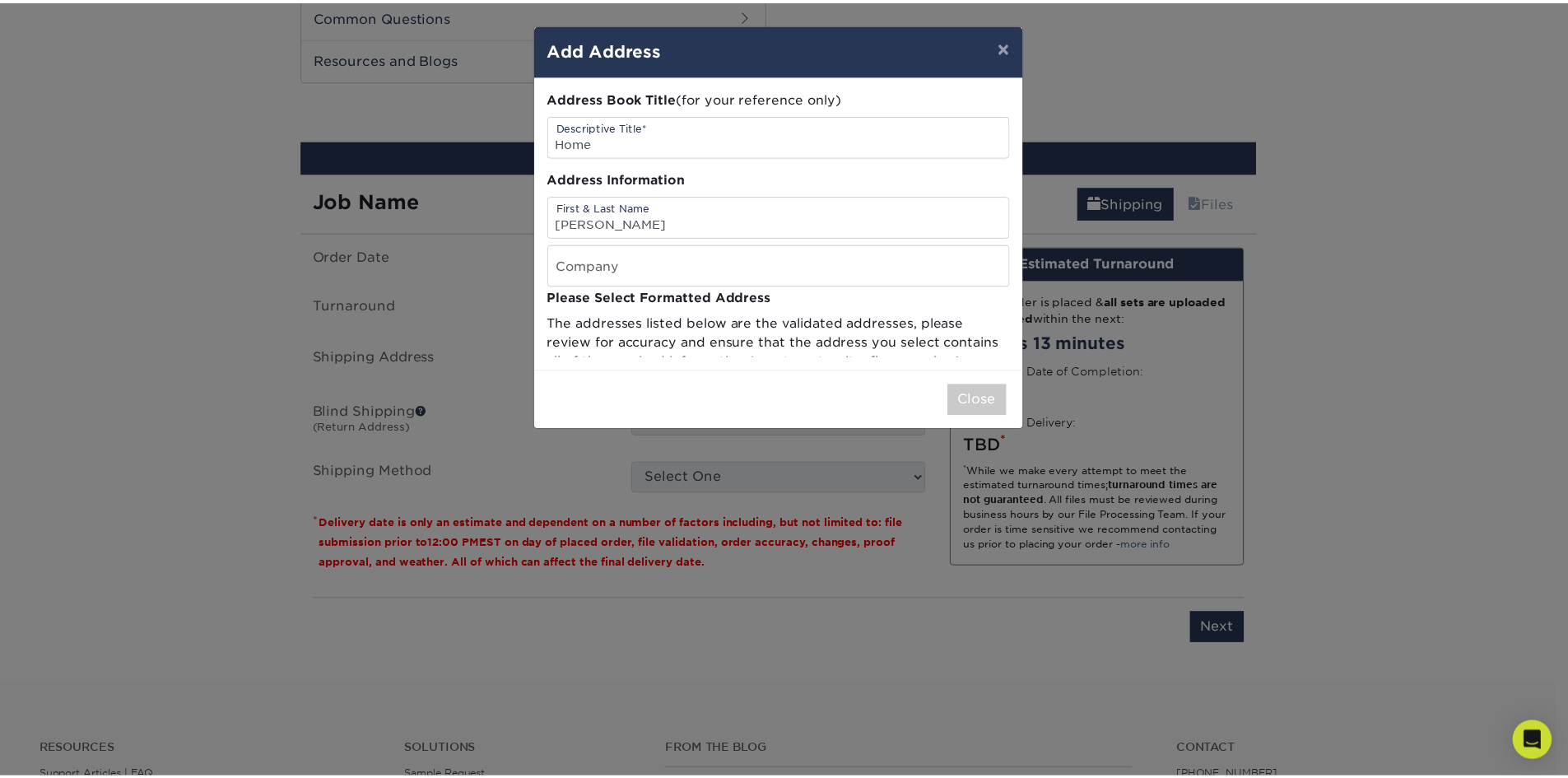
scroll to position [0, 0]
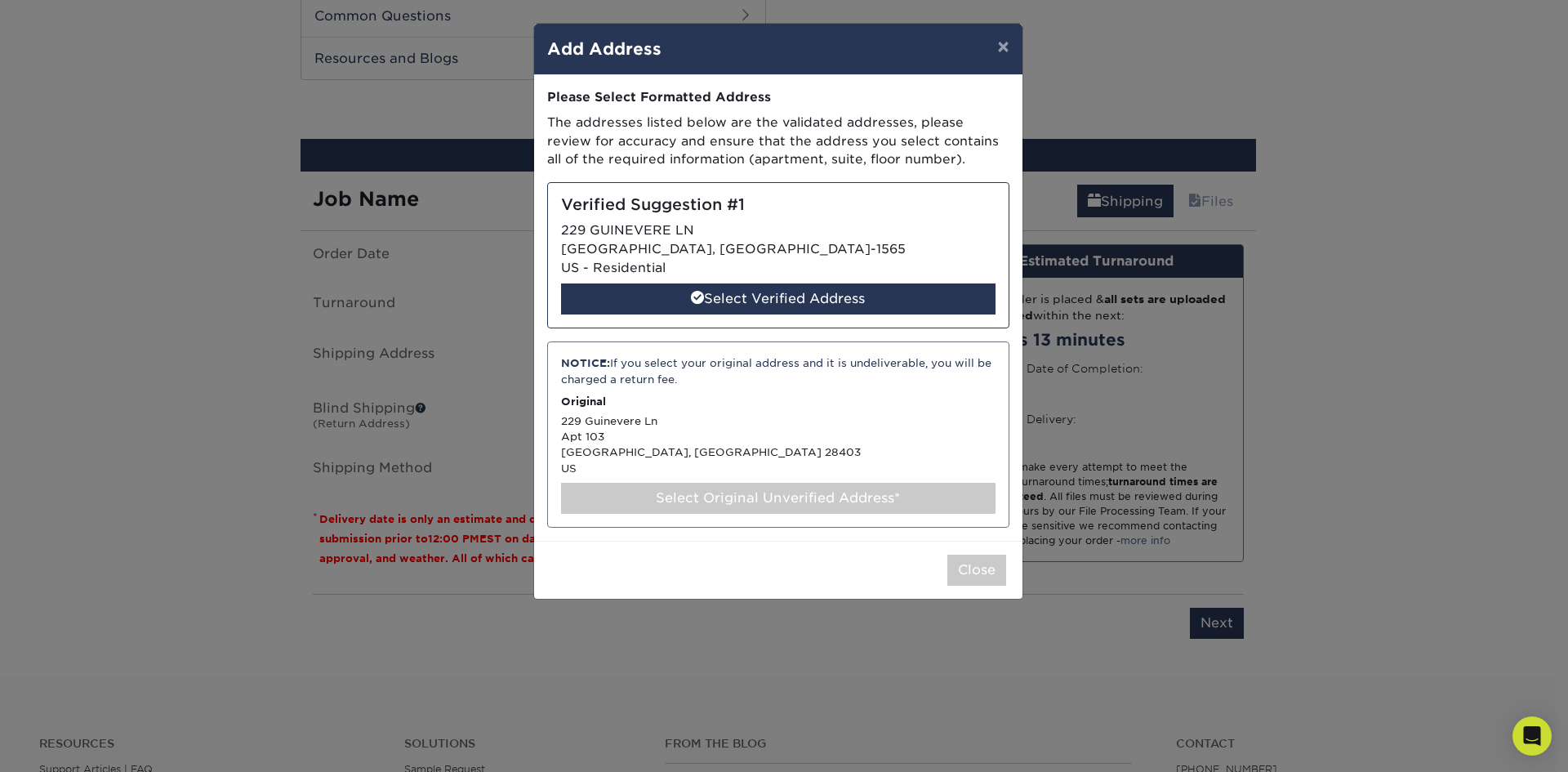
click at [648, 196] on h5 "Verified Suggestion #1" at bounding box center [777, 205] width 434 height 19
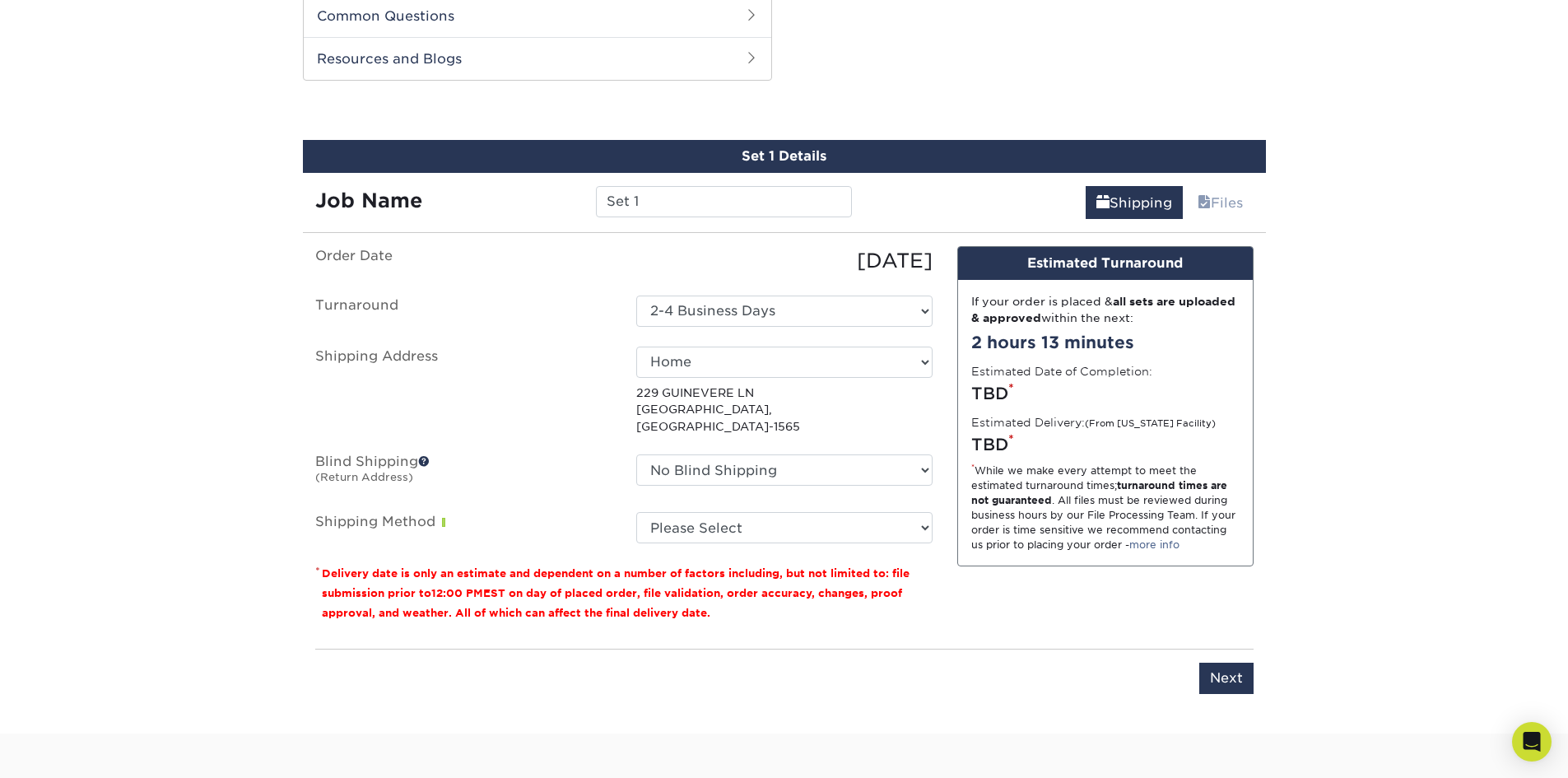
click at [677, 391] on p "229 GUINEVERE LN WILMINGTON, NC 28403-1565" at bounding box center [784, 409] width 296 height 50
click at [677, 409] on p "229 GUINEVERE LN WILMINGTON, NC 28403-1565" at bounding box center [784, 409] width 296 height 50
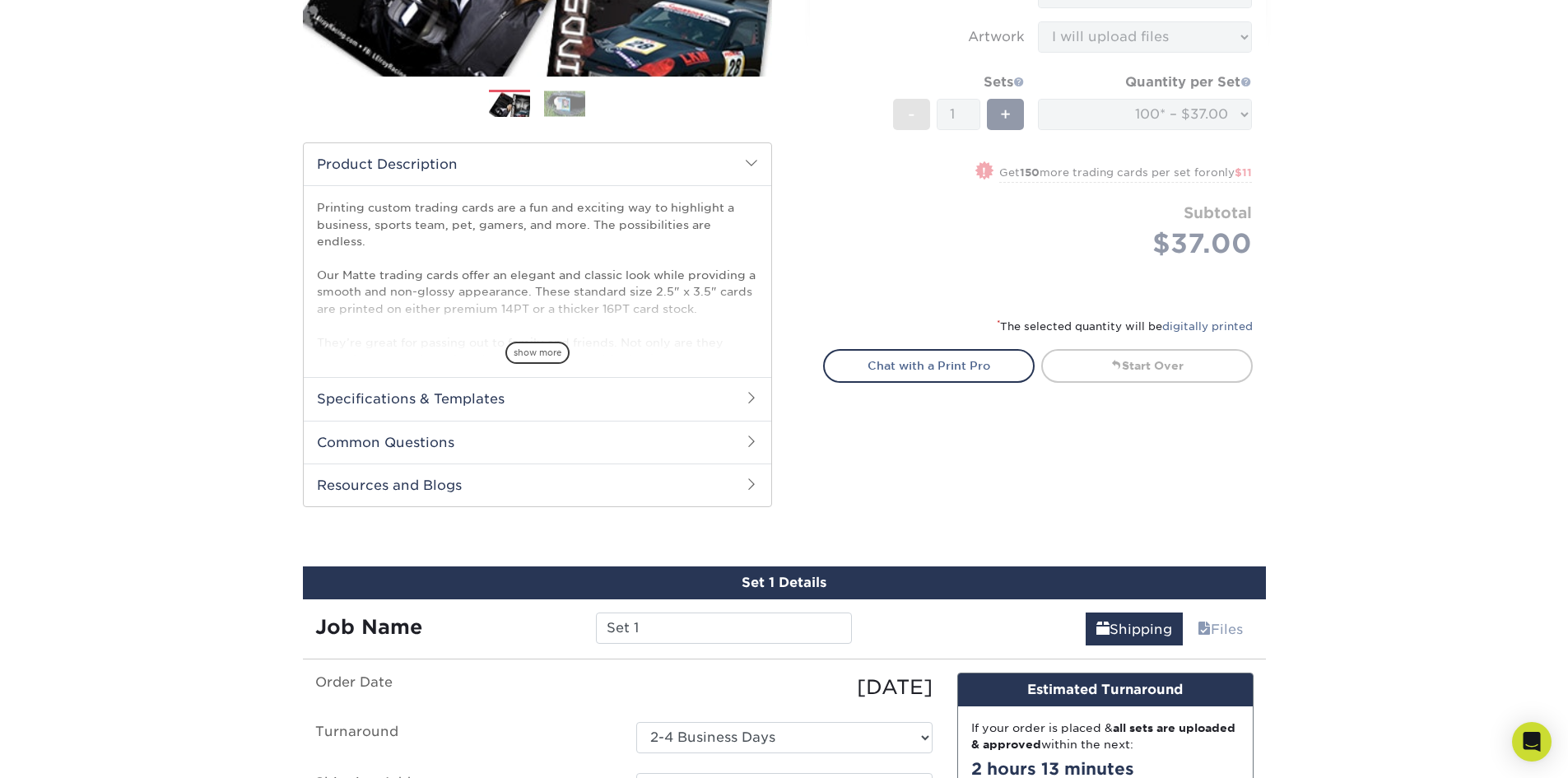
scroll to position [741, 0]
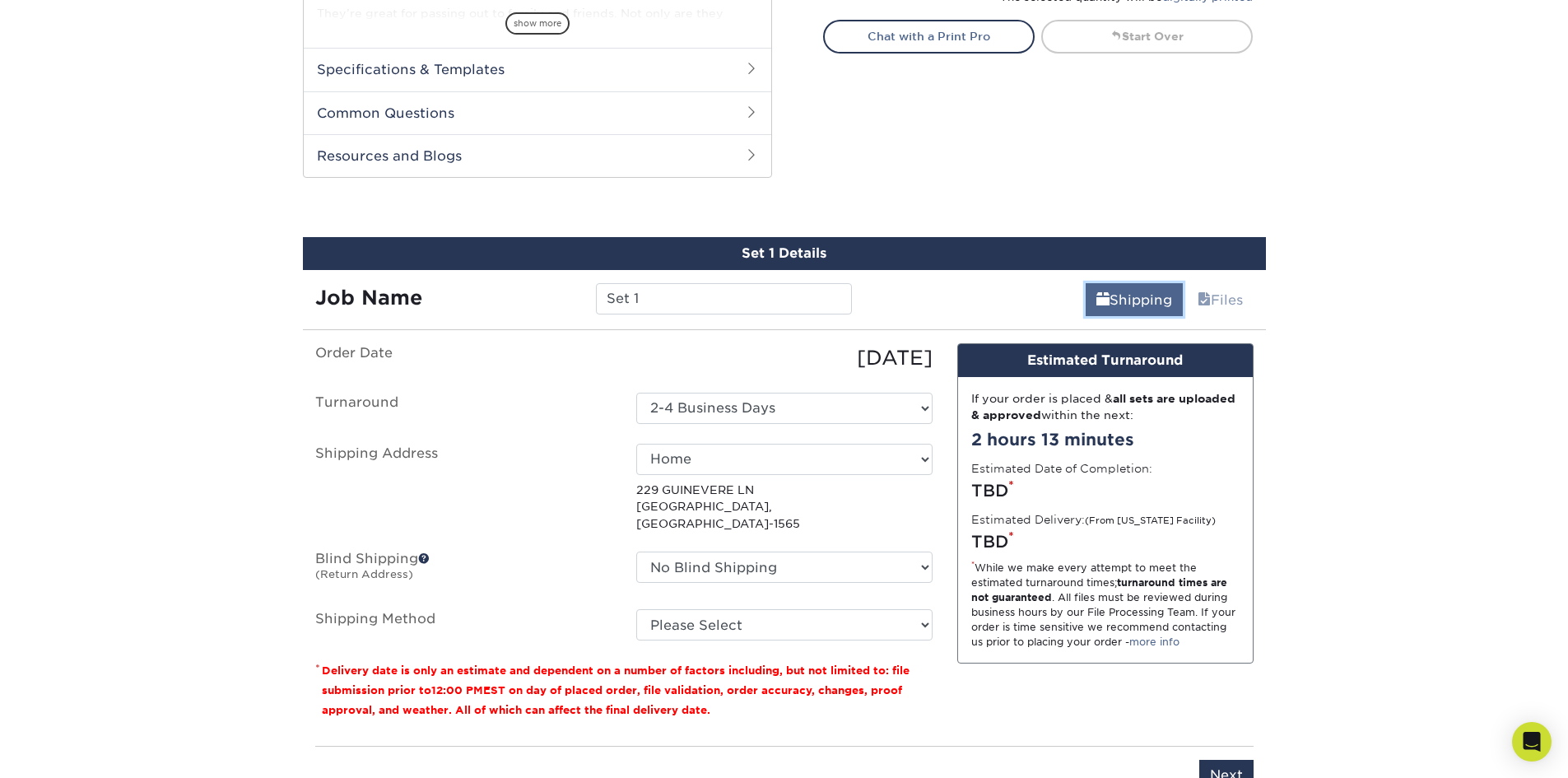
click at [1096, 302] on span at bounding box center [1103, 300] width 13 height 15
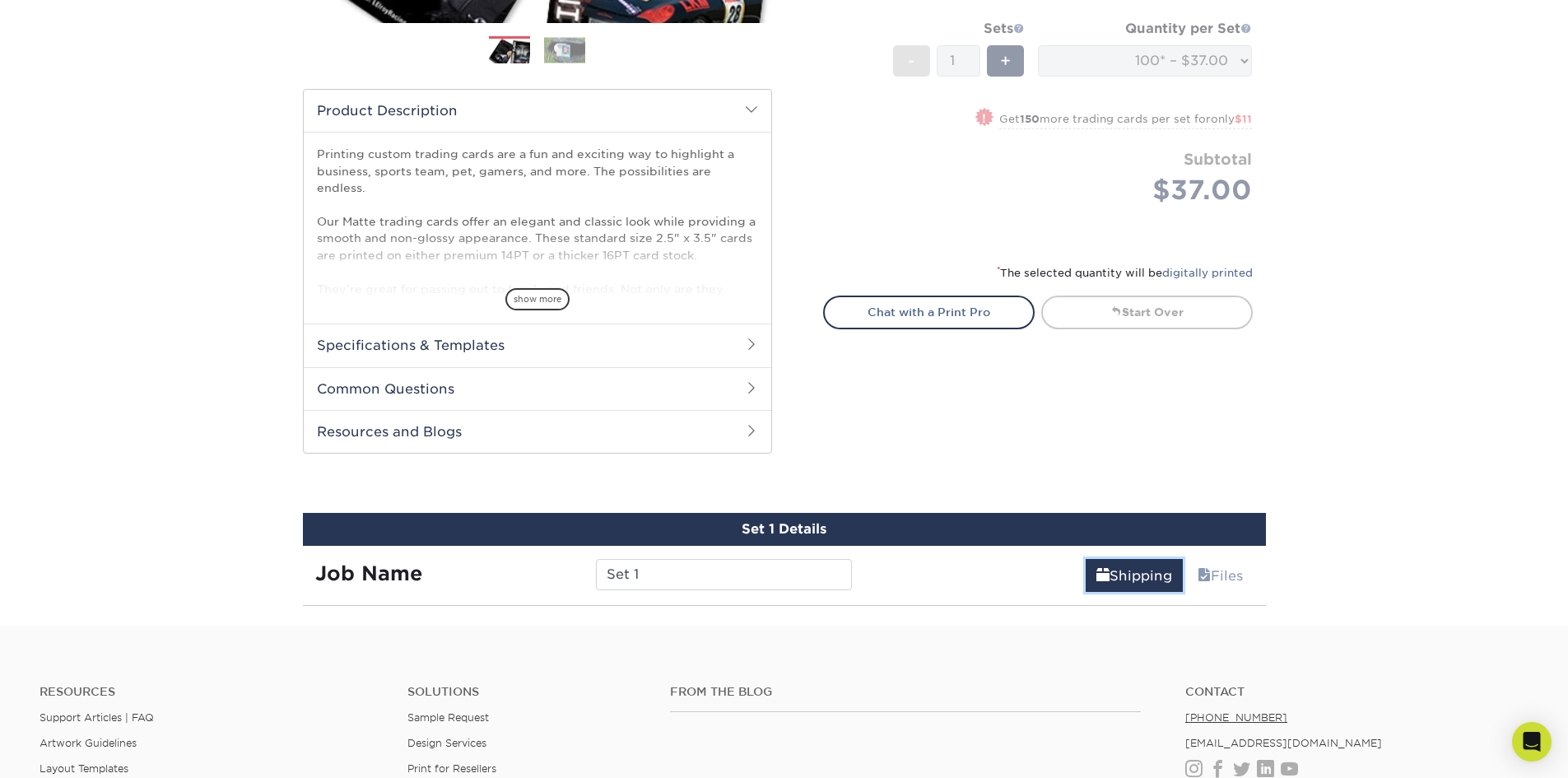
scroll to position [712, 0]
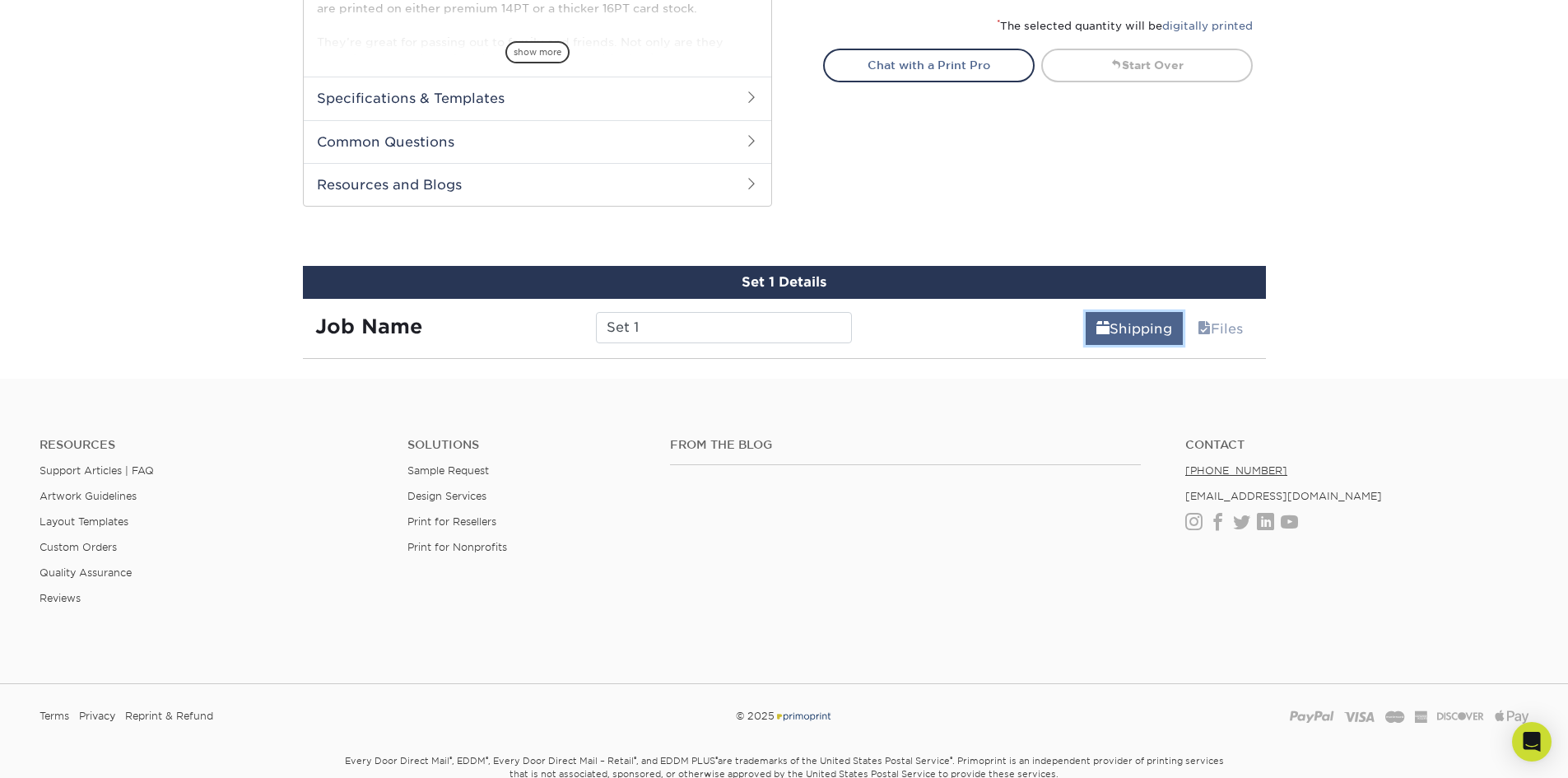
click at [1124, 338] on link "Shipping" at bounding box center [1134, 328] width 97 height 33
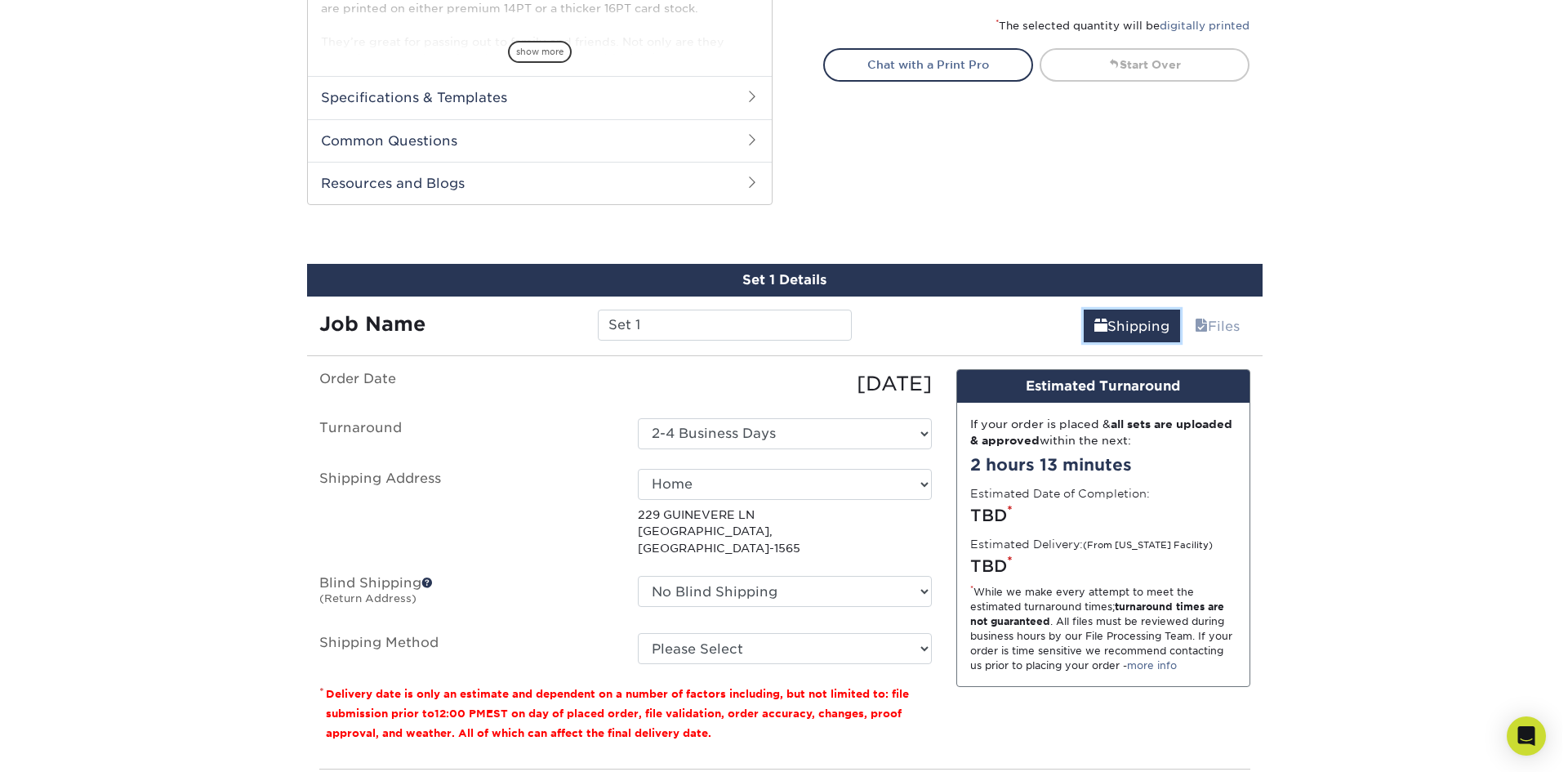
scroll to position [951, 0]
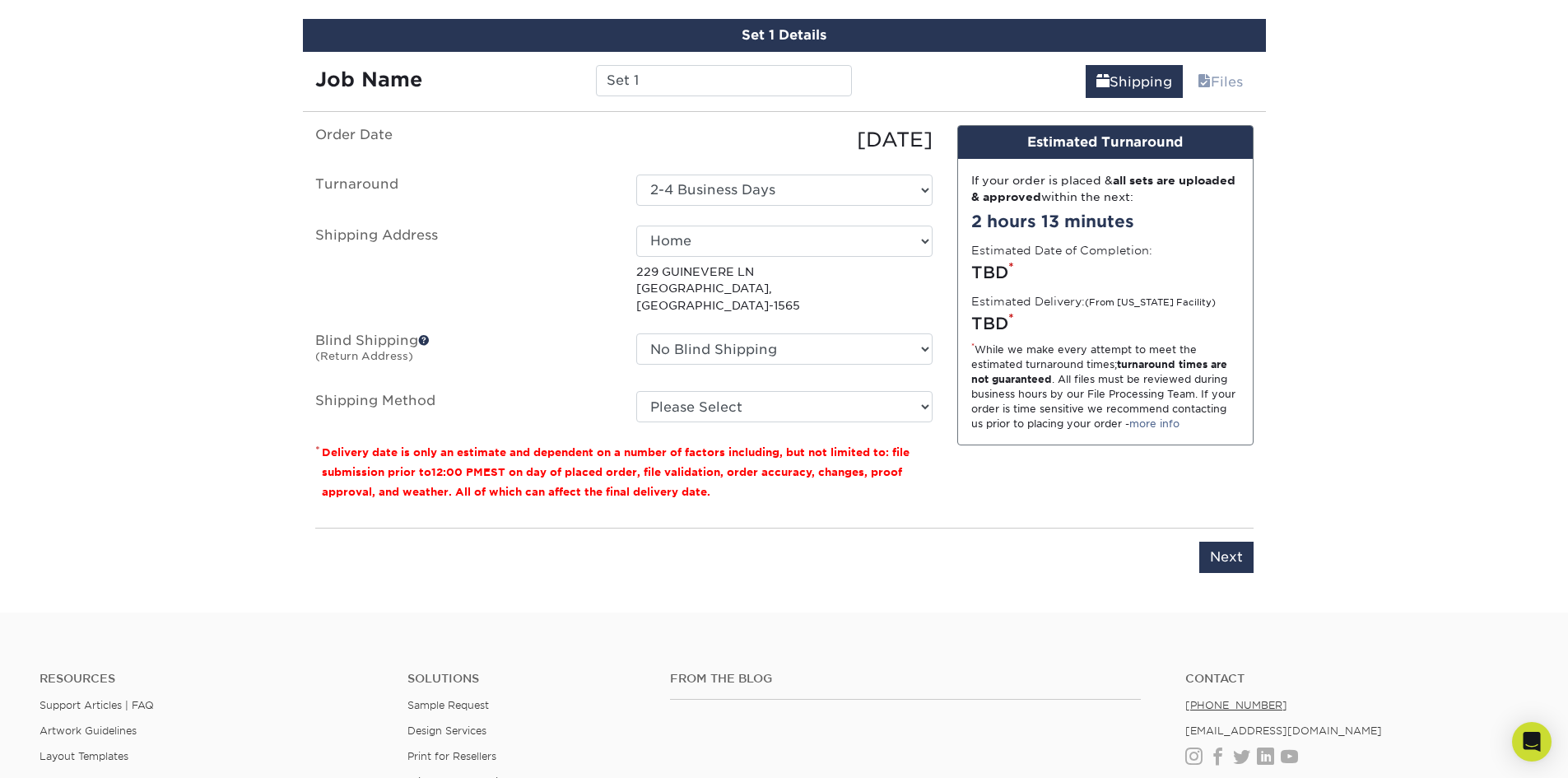
click at [737, 284] on p "229 GUINEVERE LN WILMINGTON, NC 28403-1565" at bounding box center [784, 288] width 296 height 50
click at [732, 238] on select "Select One Home + Add New Address - Login" at bounding box center [784, 240] width 296 height 31
select select "newaddress"
click at [636, 225] on select "Select One Home + Add New Address - Login" at bounding box center [784, 240] width 296 height 31
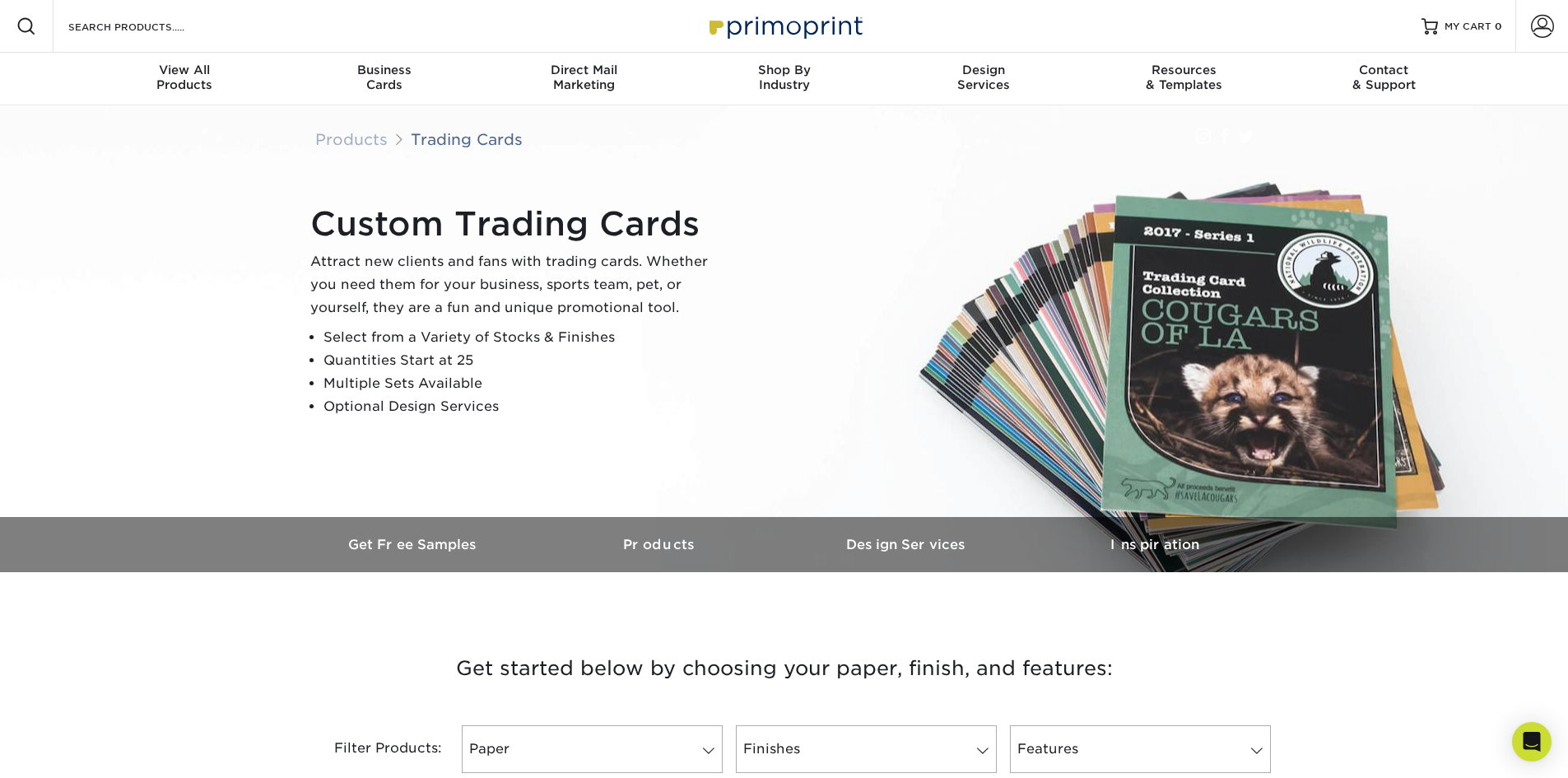
scroll to position [411, 0]
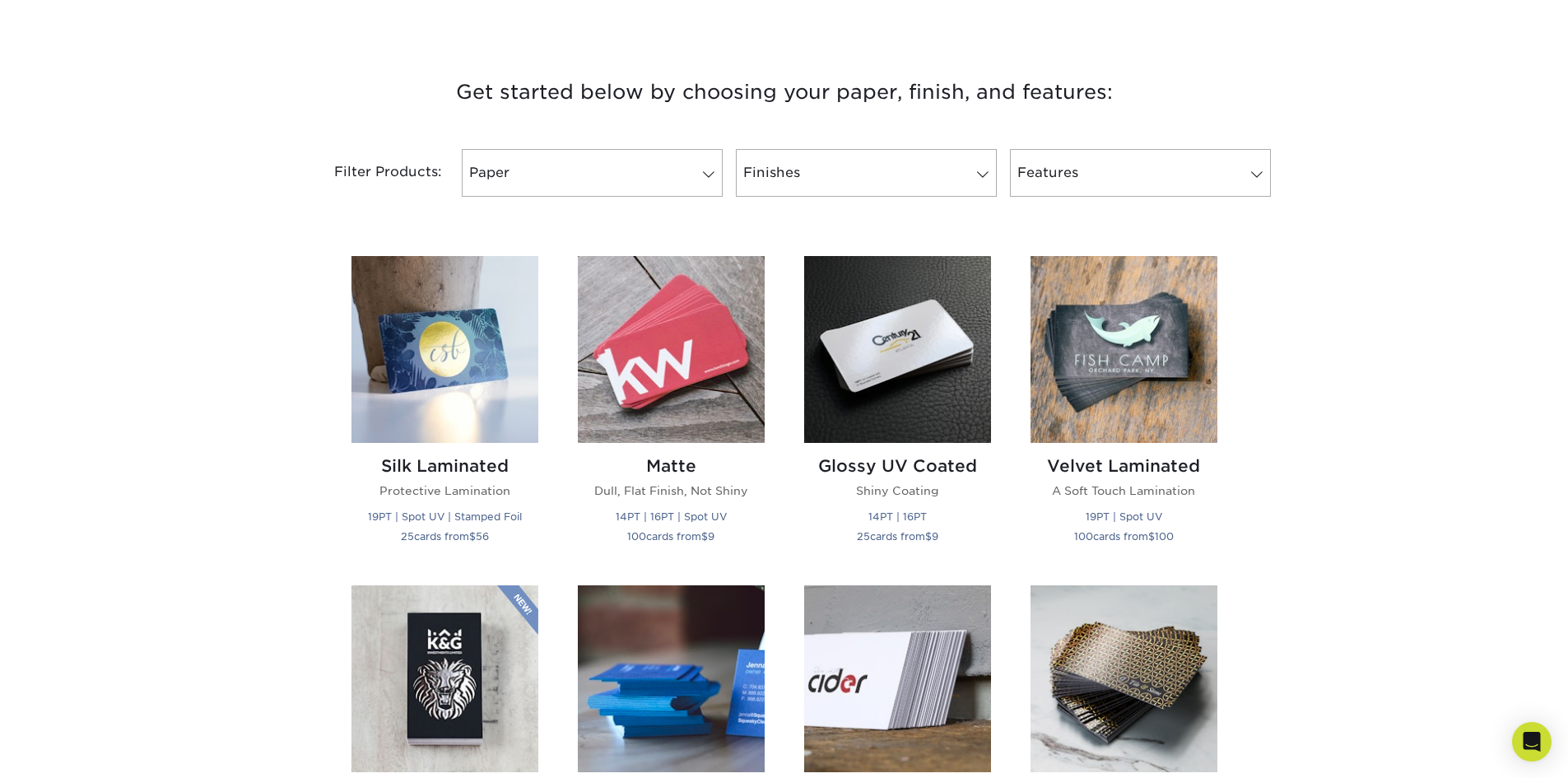
scroll to position [494, 0]
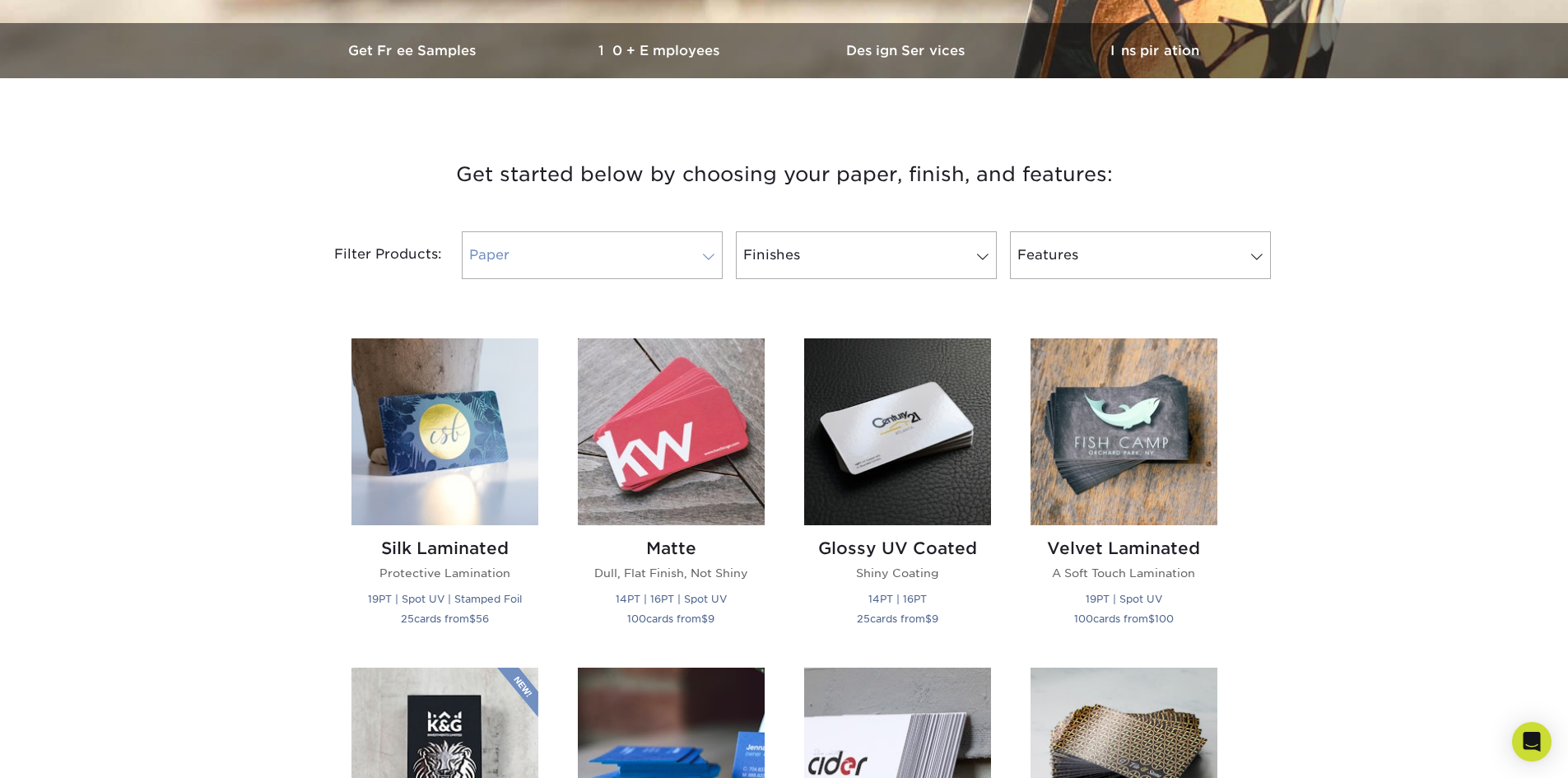
click at [573, 243] on link "Paper" at bounding box center [592, 255] width 261 height 47
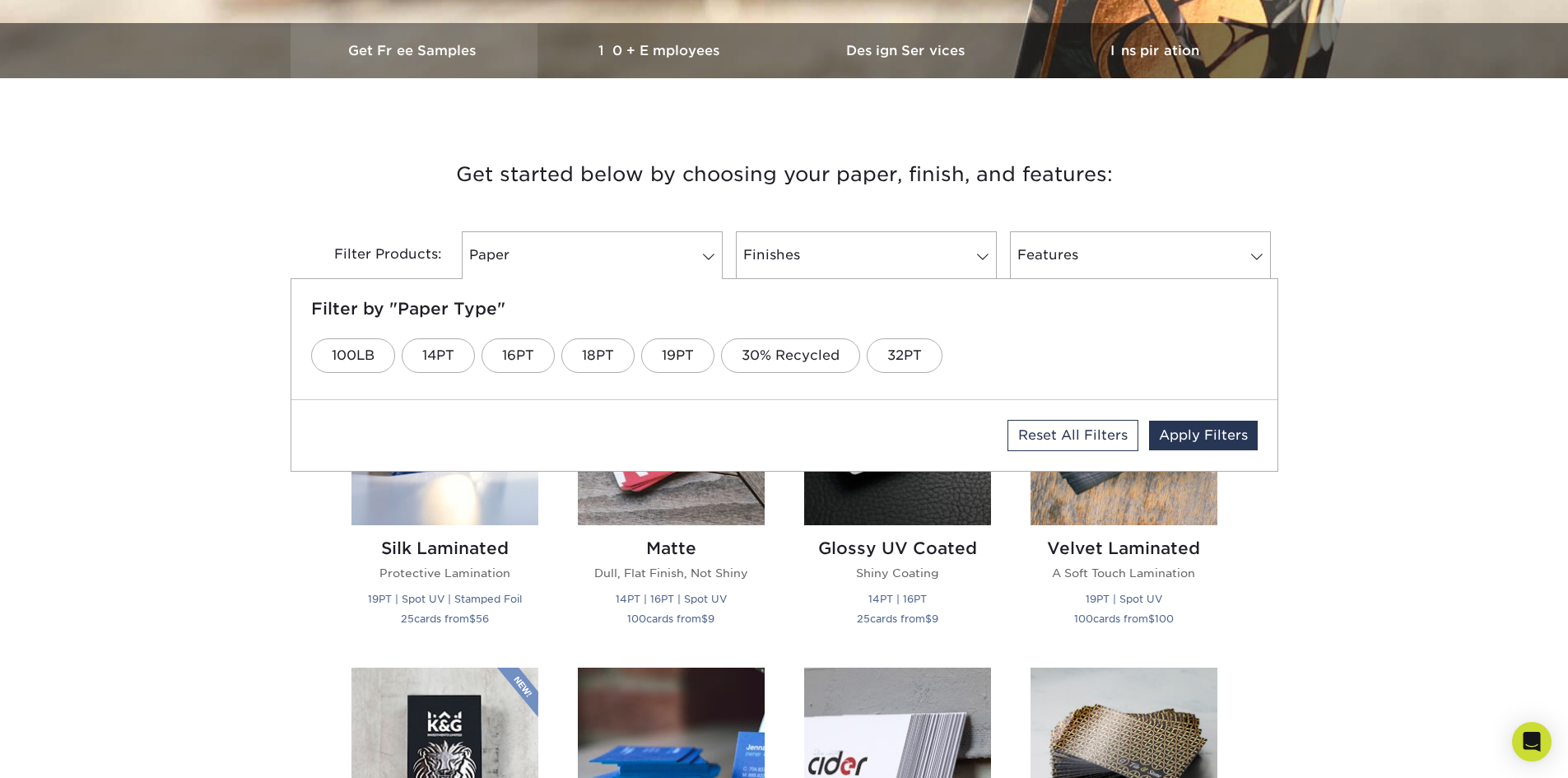
click at [438, 60] on link "Get Free Samples" at bounding box center [414, 50] width 247 height 55
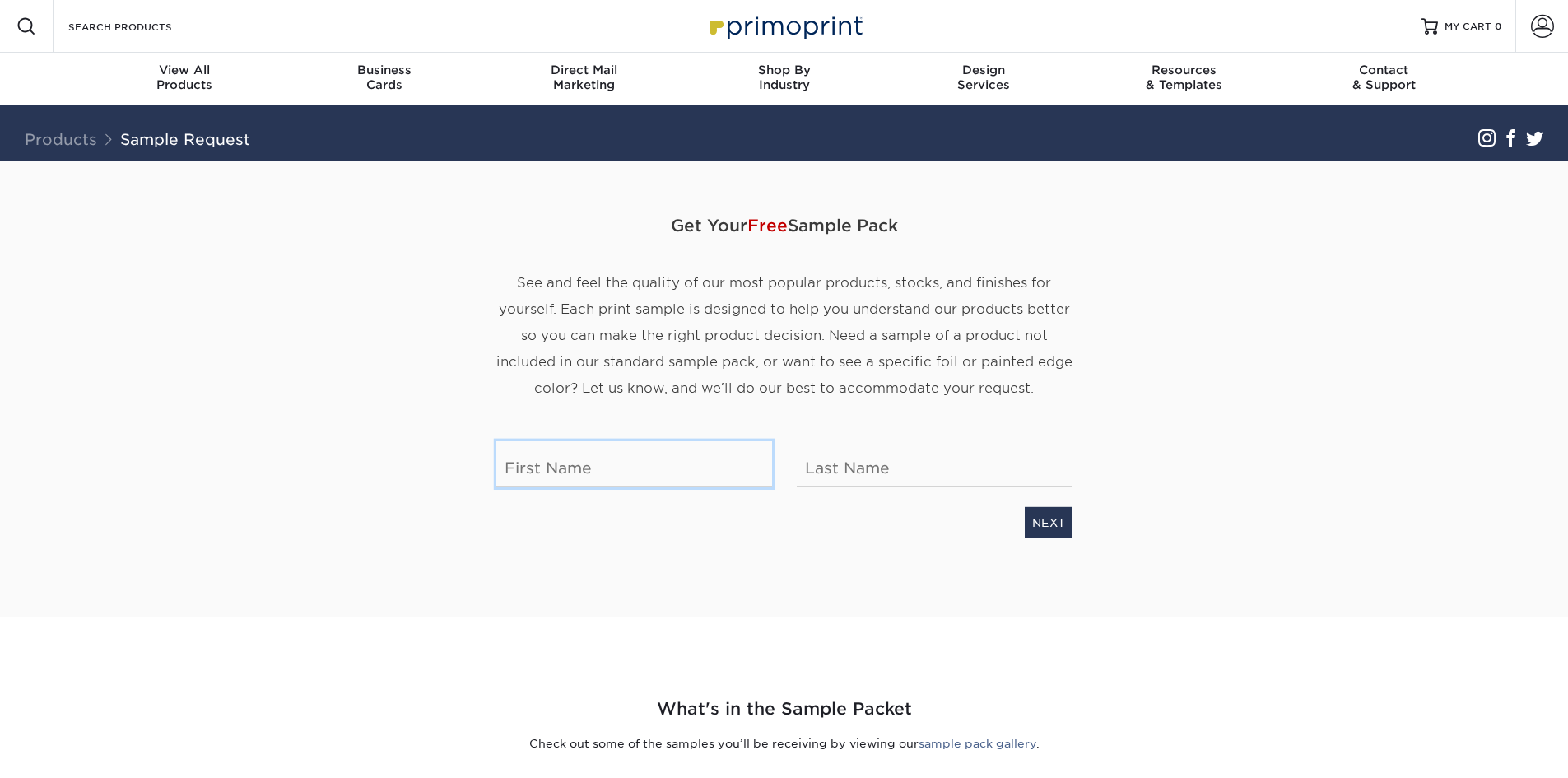
click at [639, 472] on input "text" at bounding box center [634, 464] width 275 height 47
type input "kayla"
type input "[PERSON_NAME]"
click at [1048, 521] on link "NEXT" at bounding box center [1048, 522] width 47 height 31
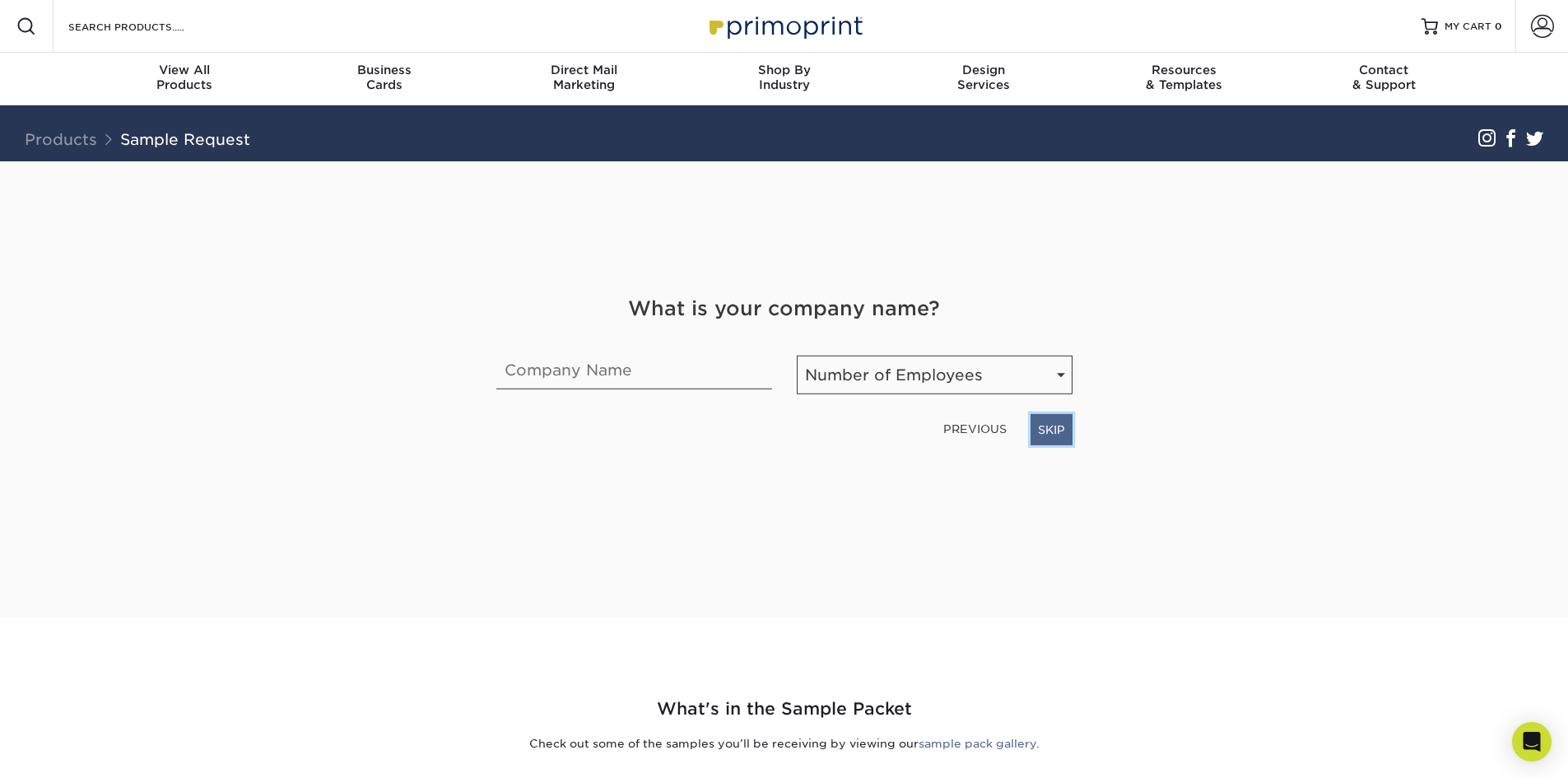
click at [1046, 432] on link "SKIP" at bounding box center [1051, 429] width 42 height 31
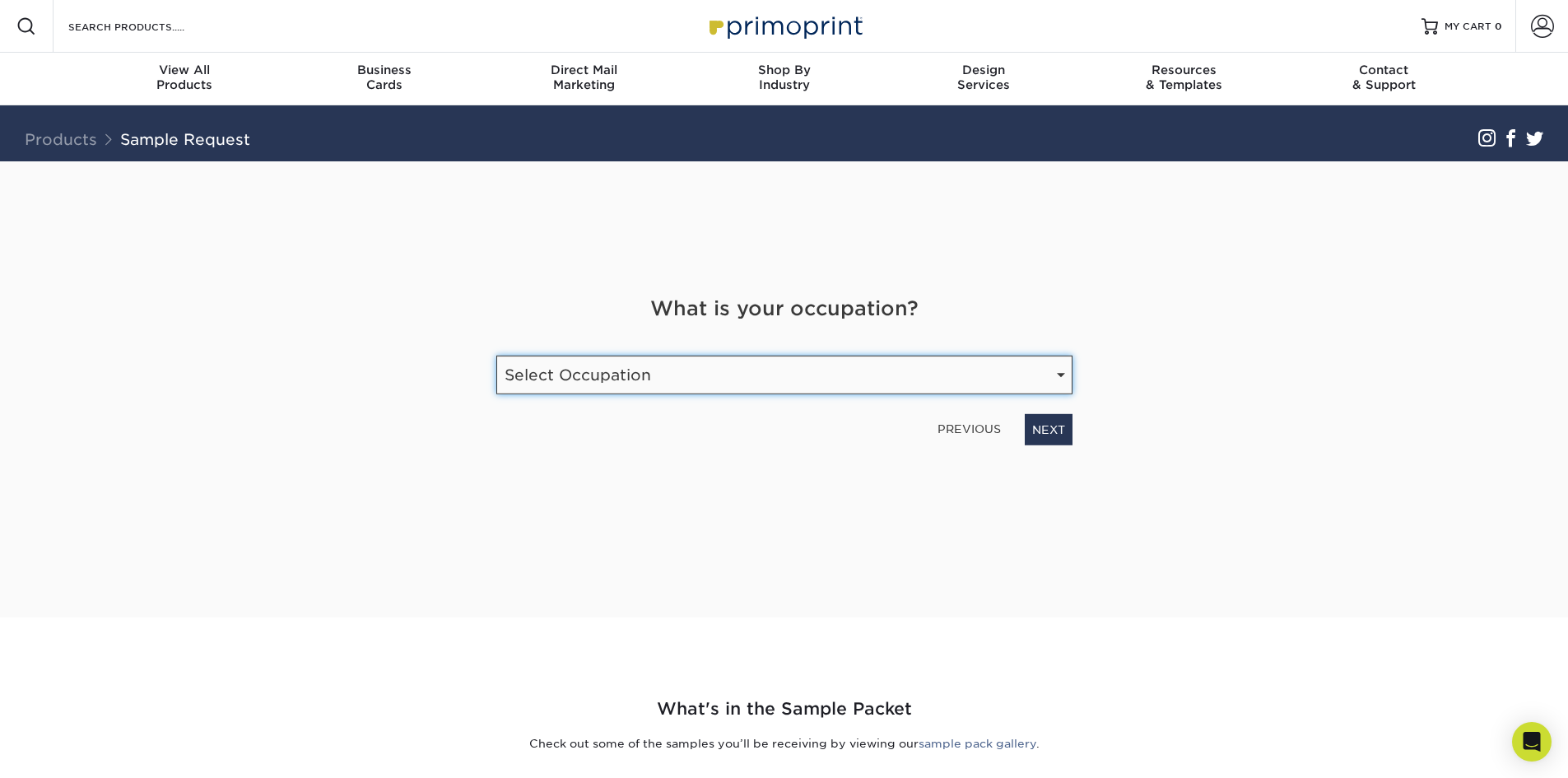
click at [638, 377] on select "Select Occupation Agency Automotive Blogger Cleaning Services Construction Educ…" at bounding box center [784, 374] width 576 height 39
select select "Other"
click at [497, 355] on select "Select Occupation Agency Automotive Blogger Cleaning Services Construction Educ…" at bounding box center [784, 374] width 576 height 39
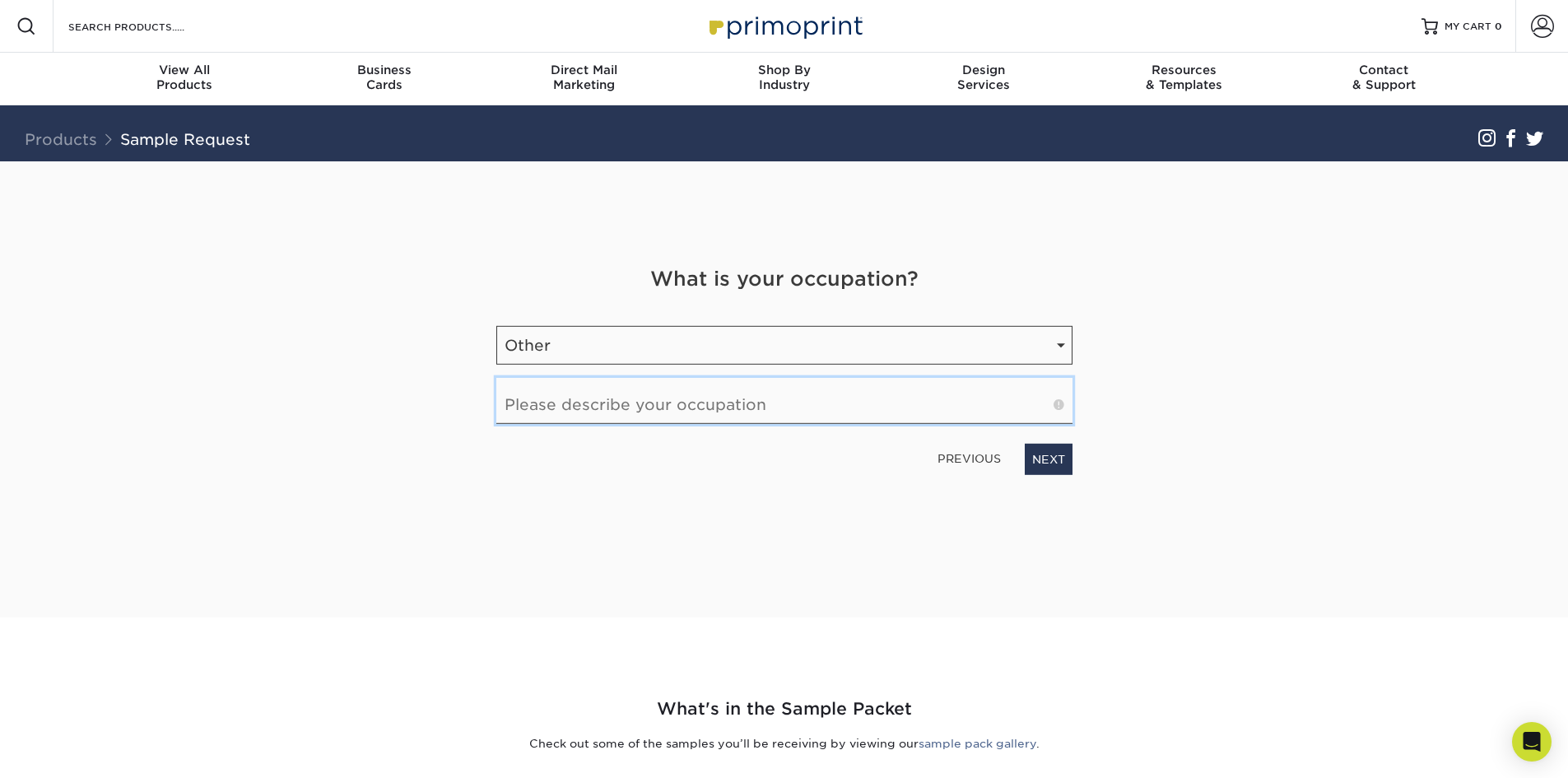
click at [850, 413] on input "text" at bounding box center [784, 401] width 576 height 47
type input "Office Manager"
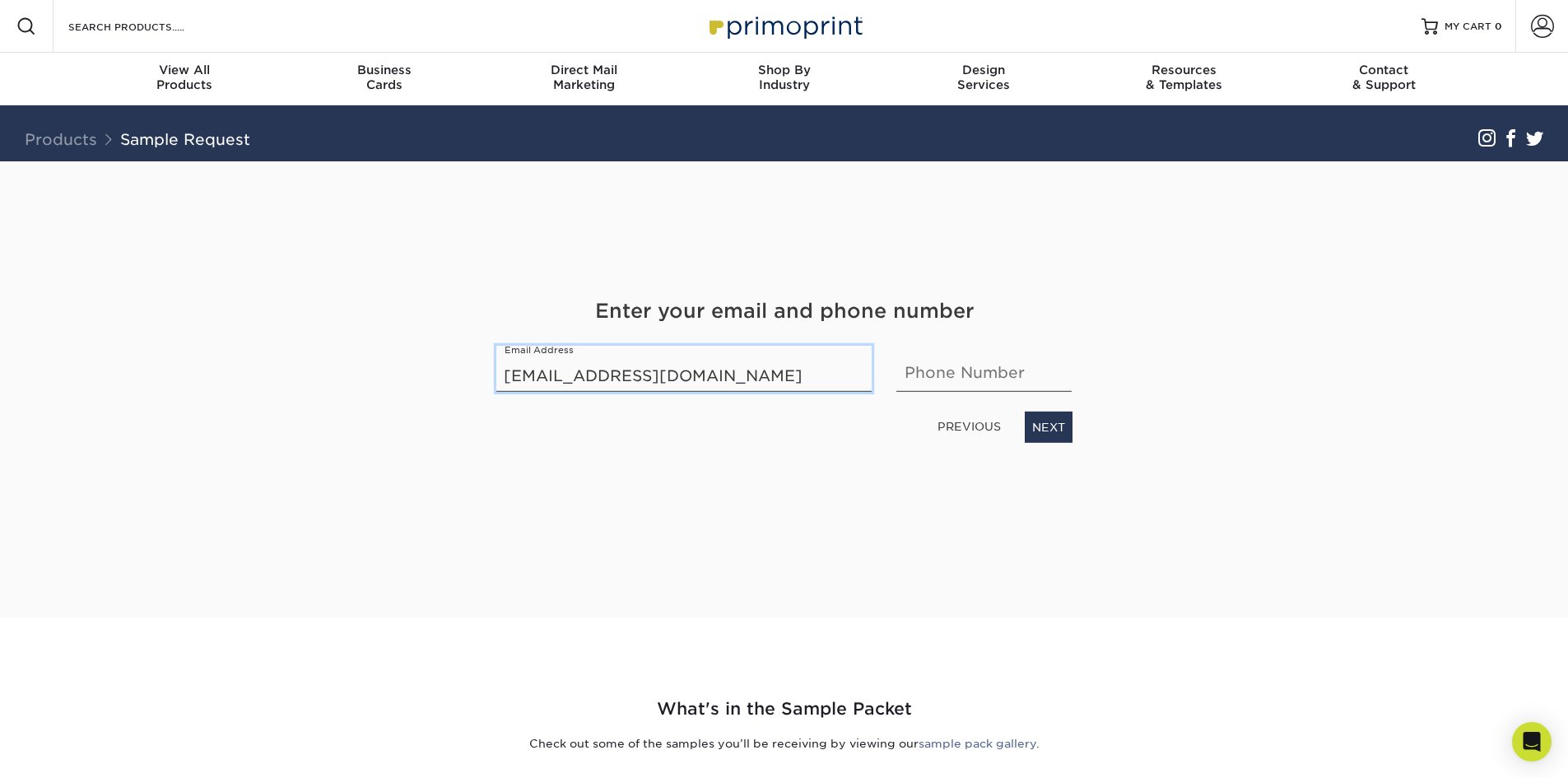
type input "kvdiaz21@yahoo.com"
type input "9104712538"
click at [1065, 423] on link "NEXT" at bounding box center [1048, 427] width 47 height 31
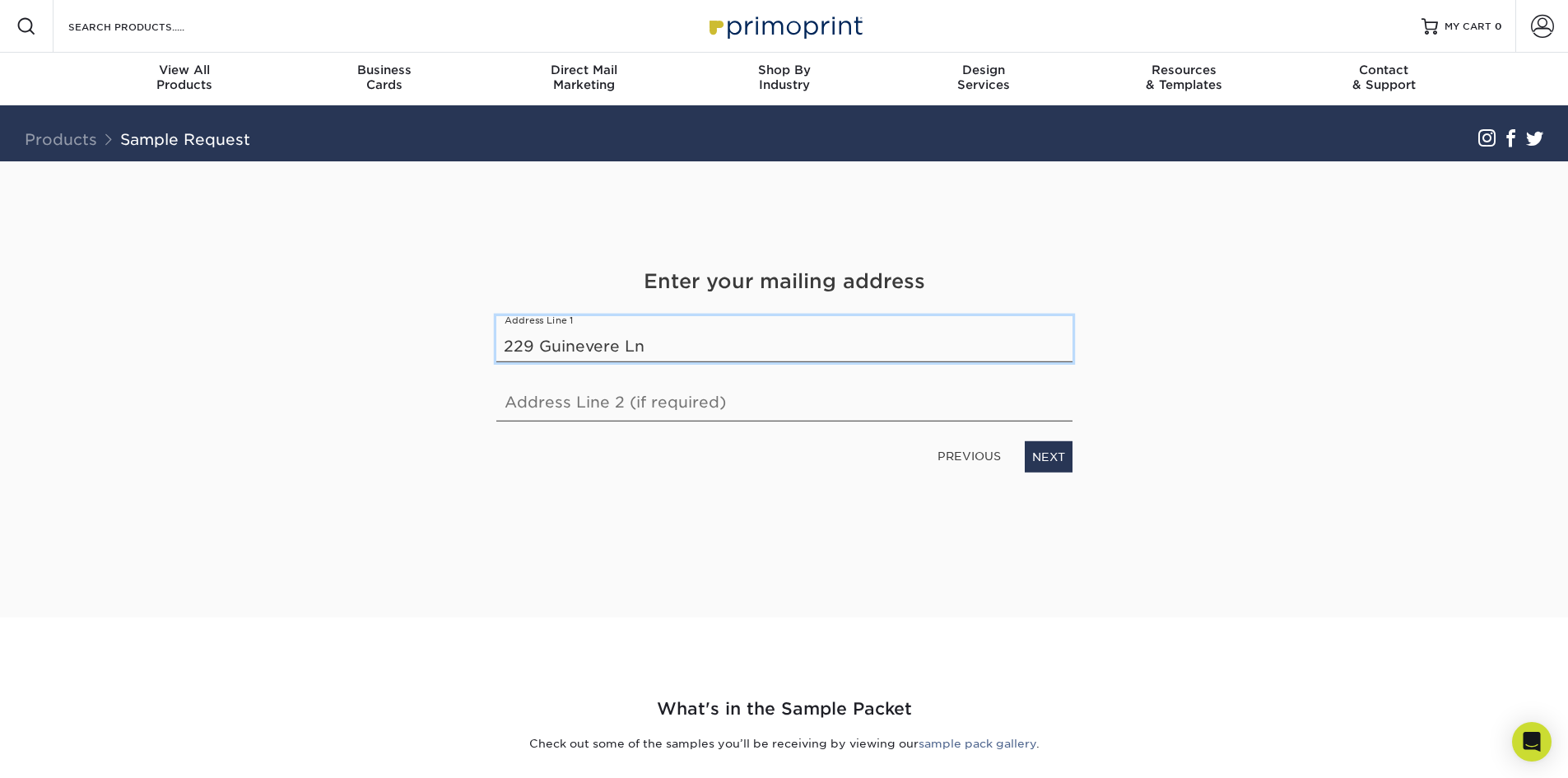
type input "229 Guinevere Ln"
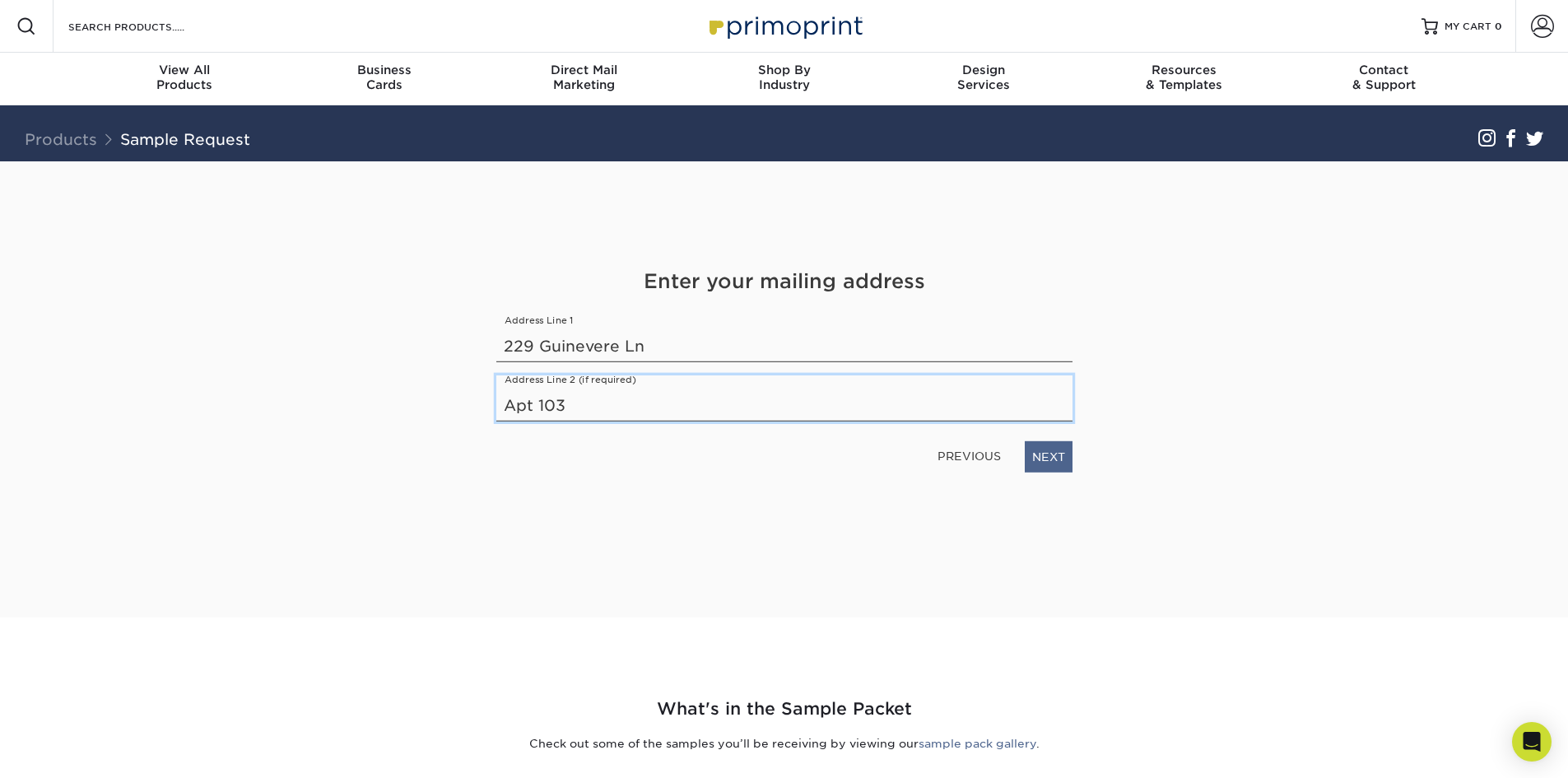
type input "Apt 103"
click at [1048, 465] on link "NEXT" at bounding box center [1048, 456] width 47 height 31
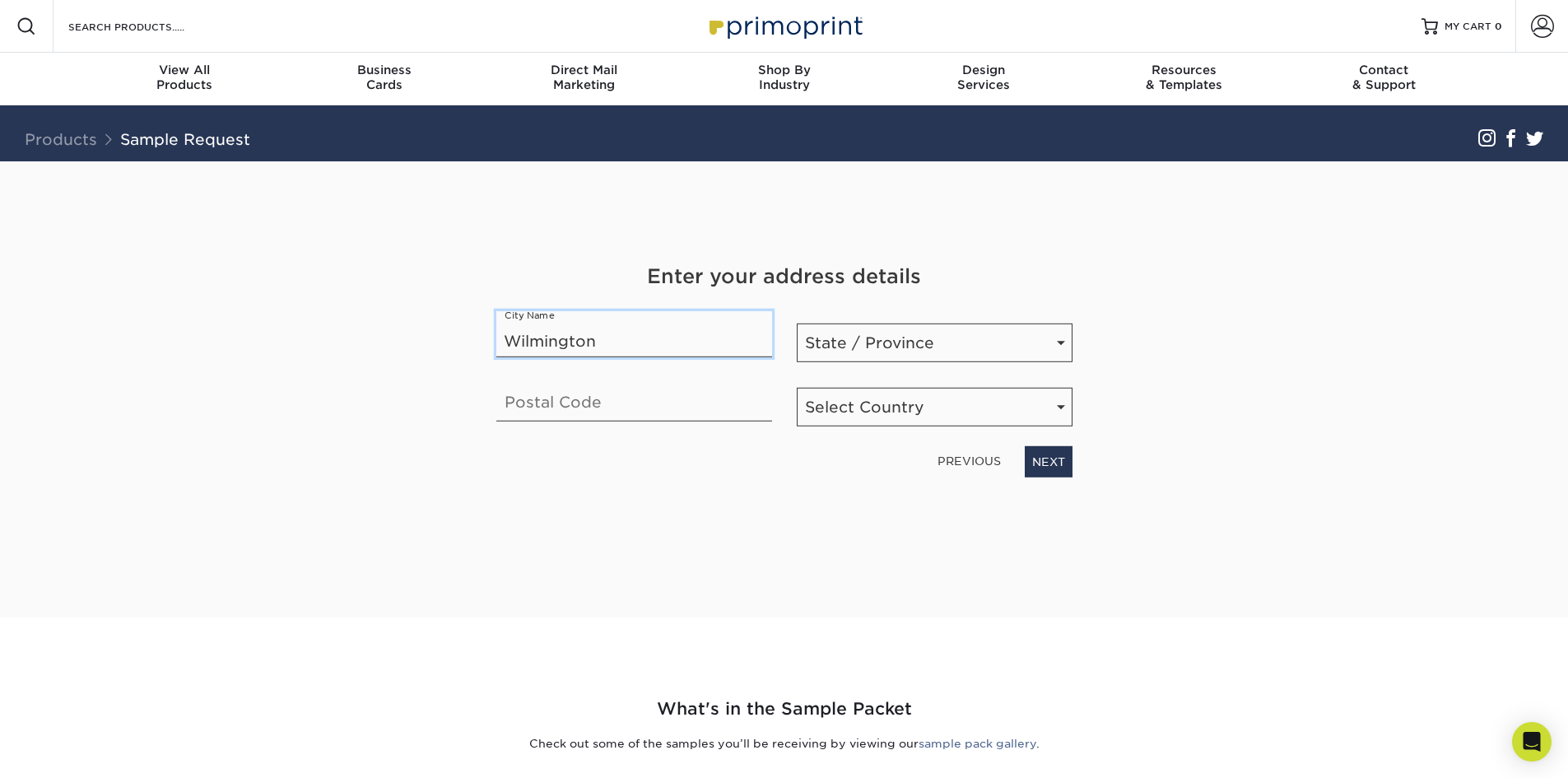
type input "Wilmington"
select select "NC"
type input "28403"
select select "US"
click at [1056, 453] on link "NEXT" at bounding box center [1048, 462] width 47 height 31
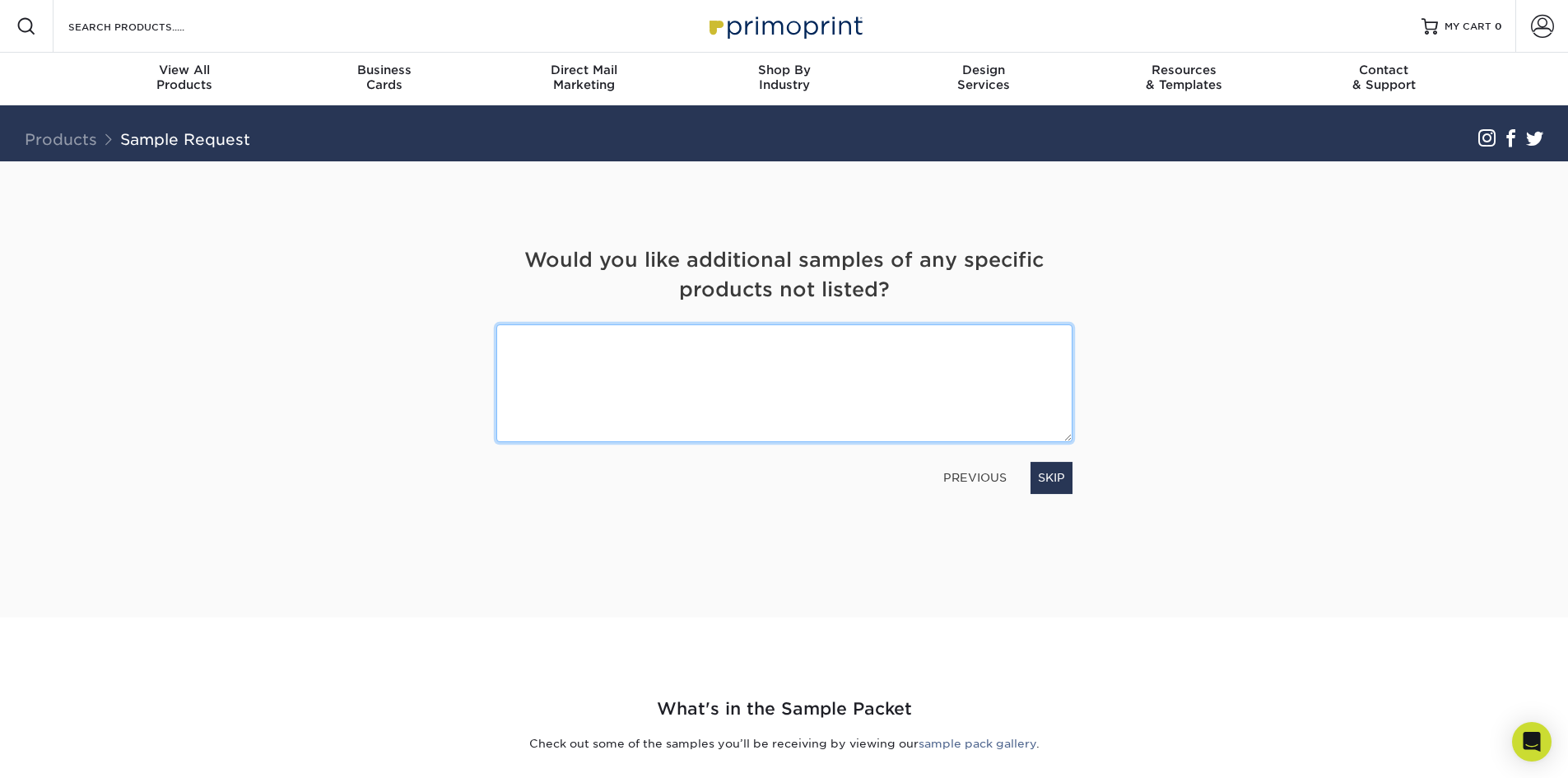
click at [798, 400] on textarea at bounding box center [784, 383] width 576 height 118
type textarea "Baseball/trading cards"
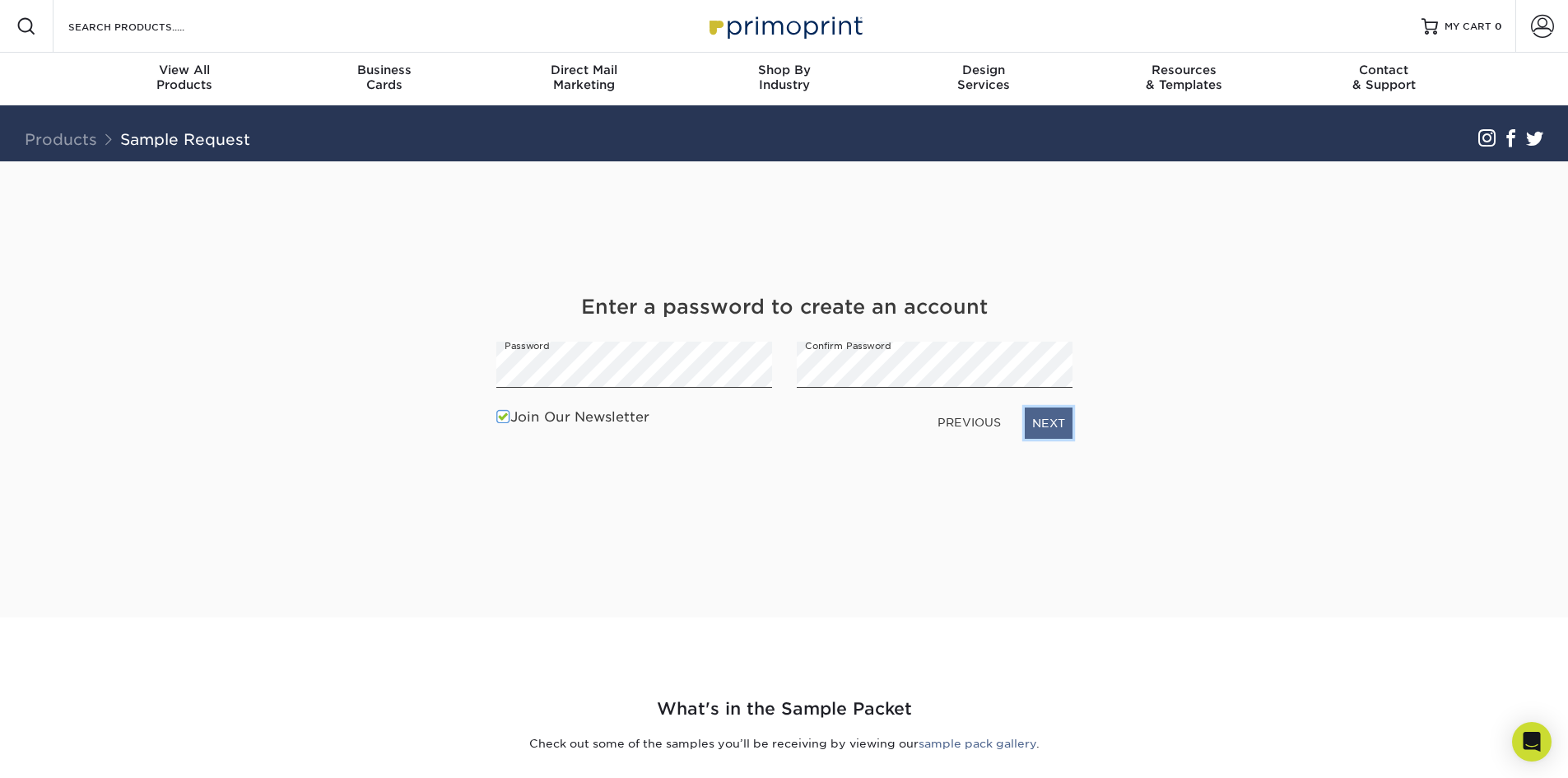
click at [1060, 423] on link "NEXT" at bounding box center [1048, 423] width 47 height 31
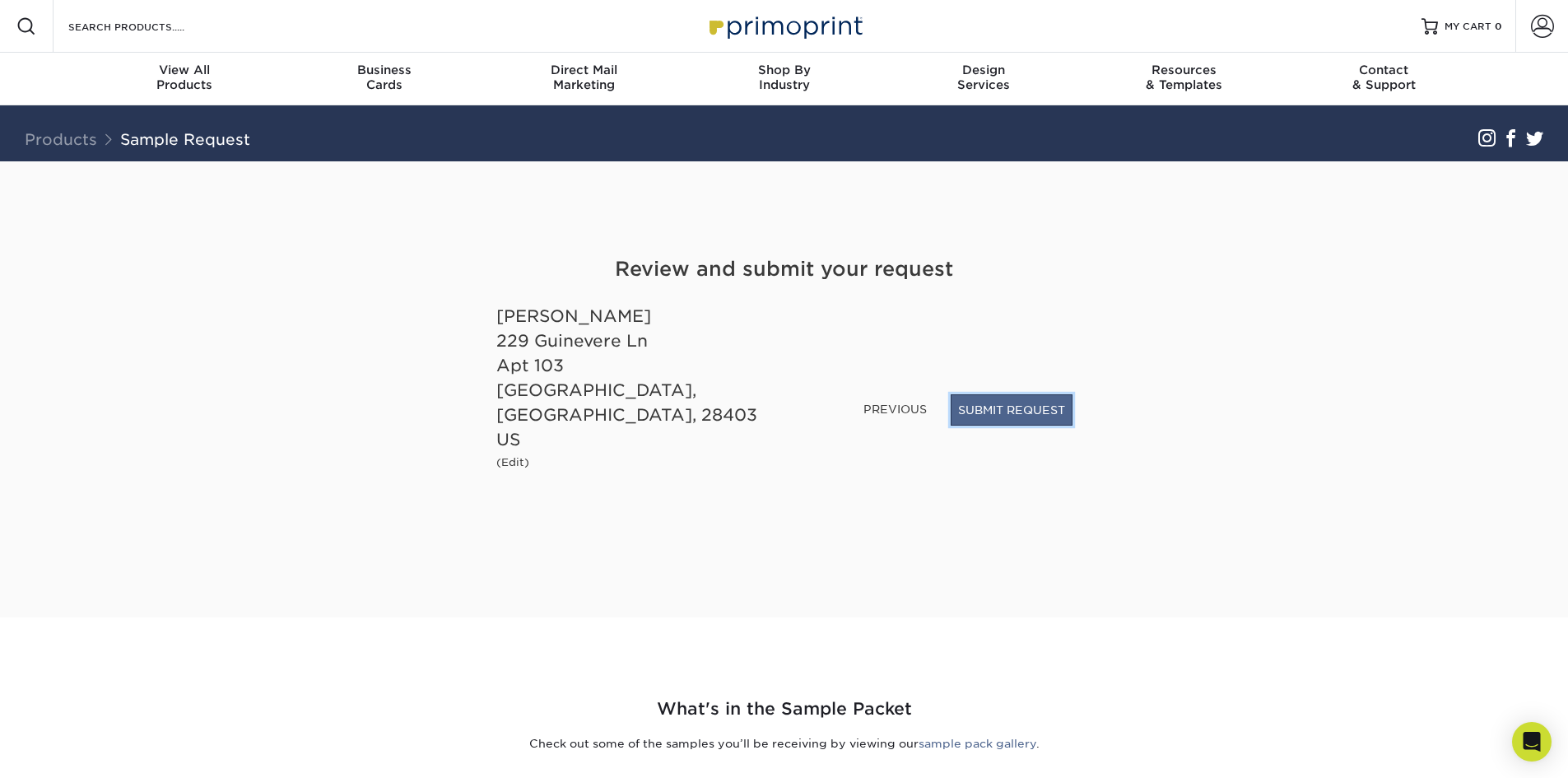
click at [990, 426] on button "SUBMIT REQUEST" at bounding box center [1011, 409] width 122 height 31
